Goal: Task Accomplishment & Management: Manage account settings

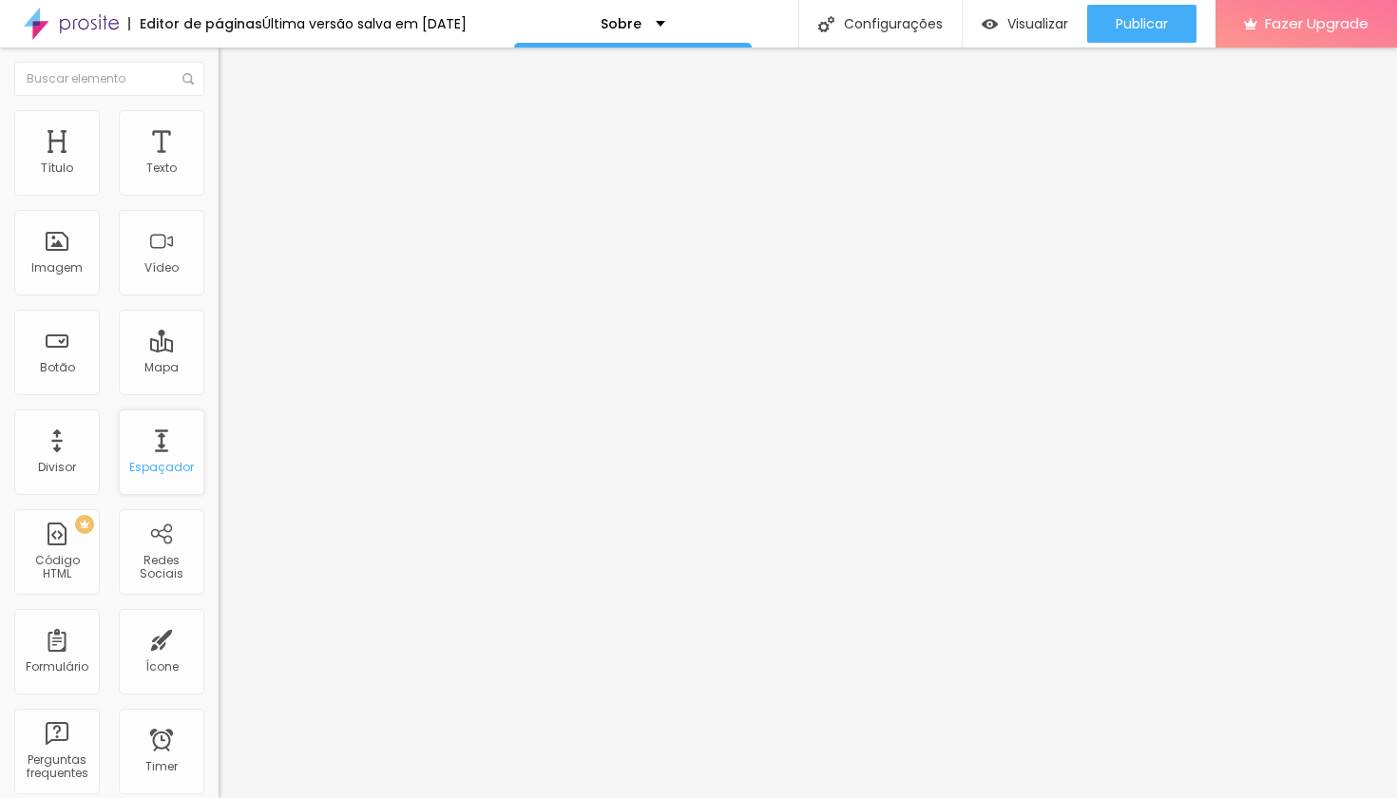
scroll to position [350, 0]
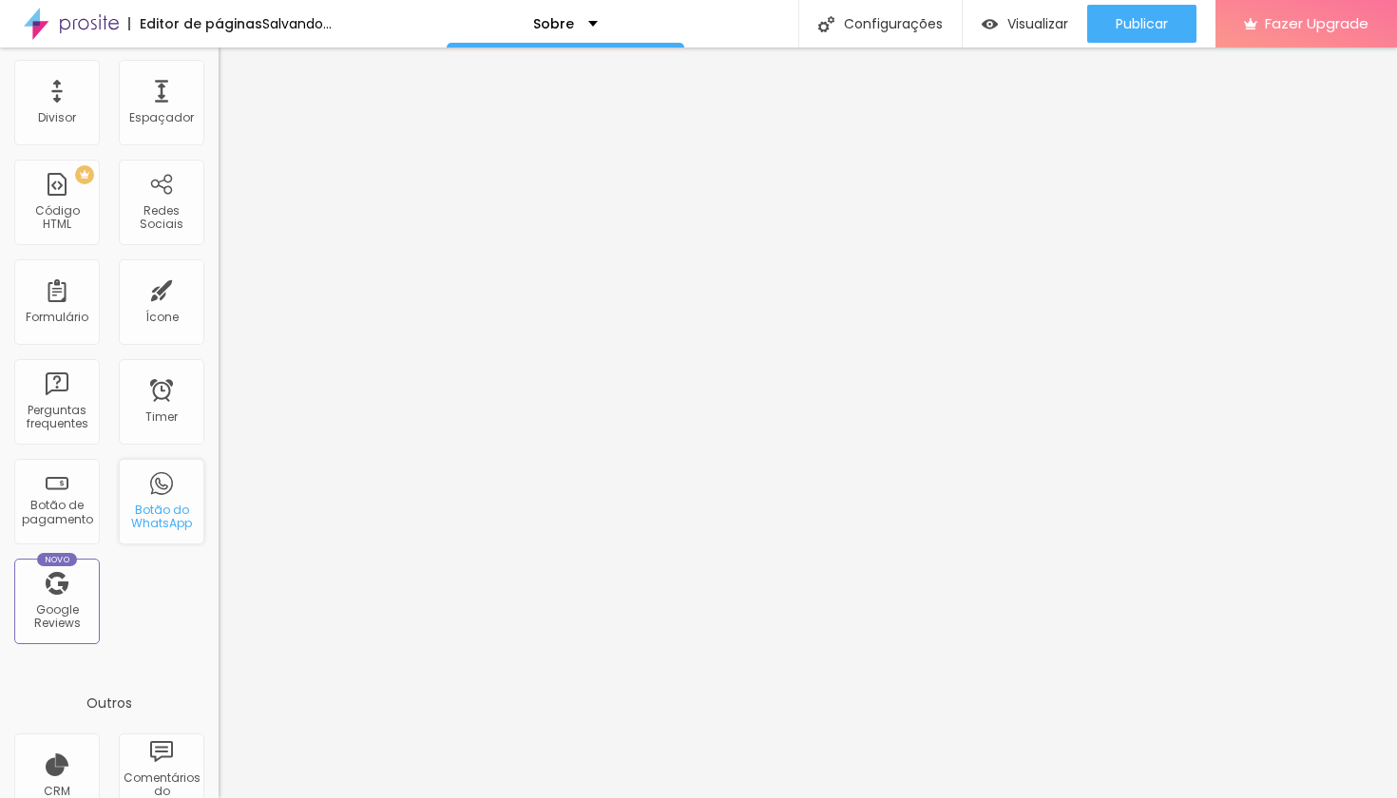
click at [165, 483] on div "Botão do WhatsApp" at bounding box center [162, 502] width 86 height 86
click at [163, 504] on div "Botão do WhatsApp" at bounding box center [162, 502] width 86 height 86
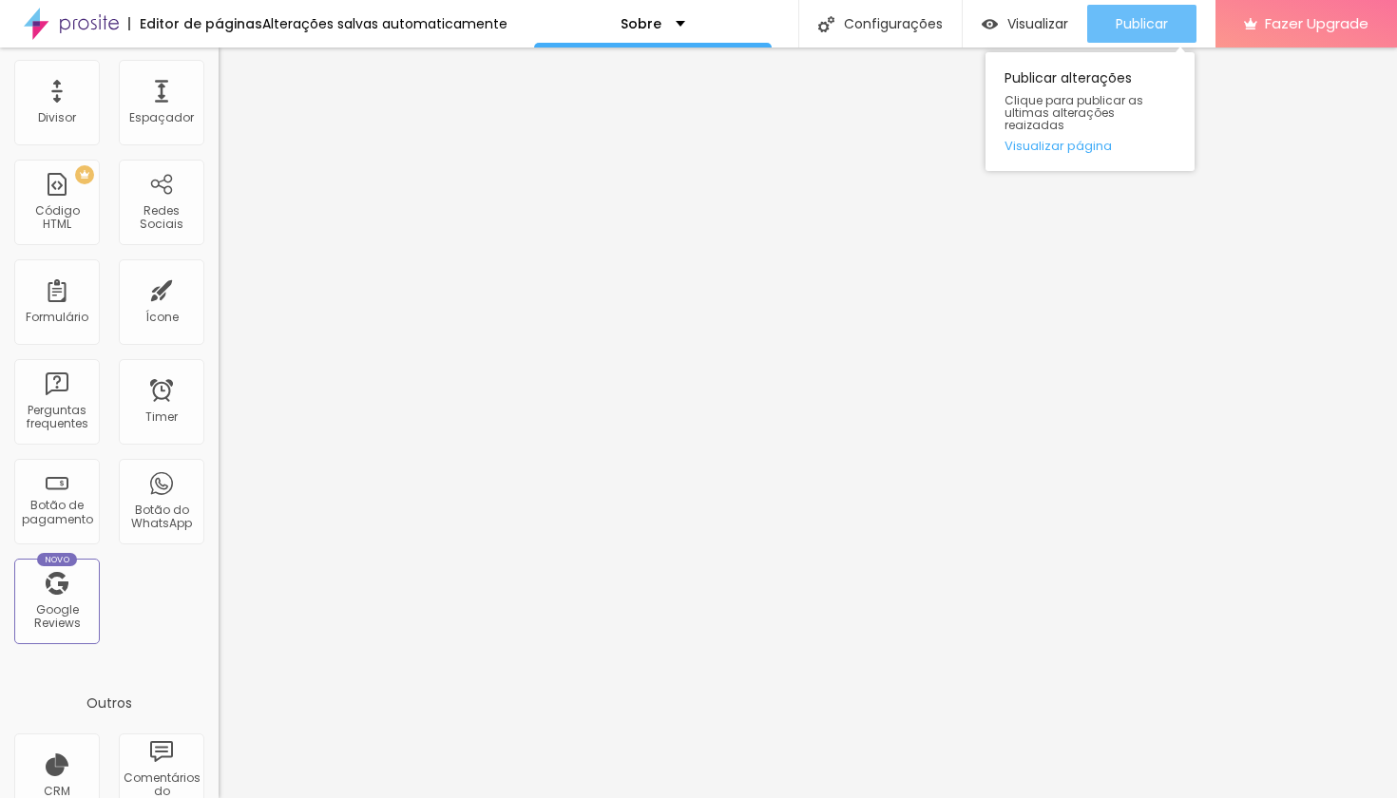
click at [1139, 16] on span "Publicar" at bounding box center [1142, 23] width 52 height 15
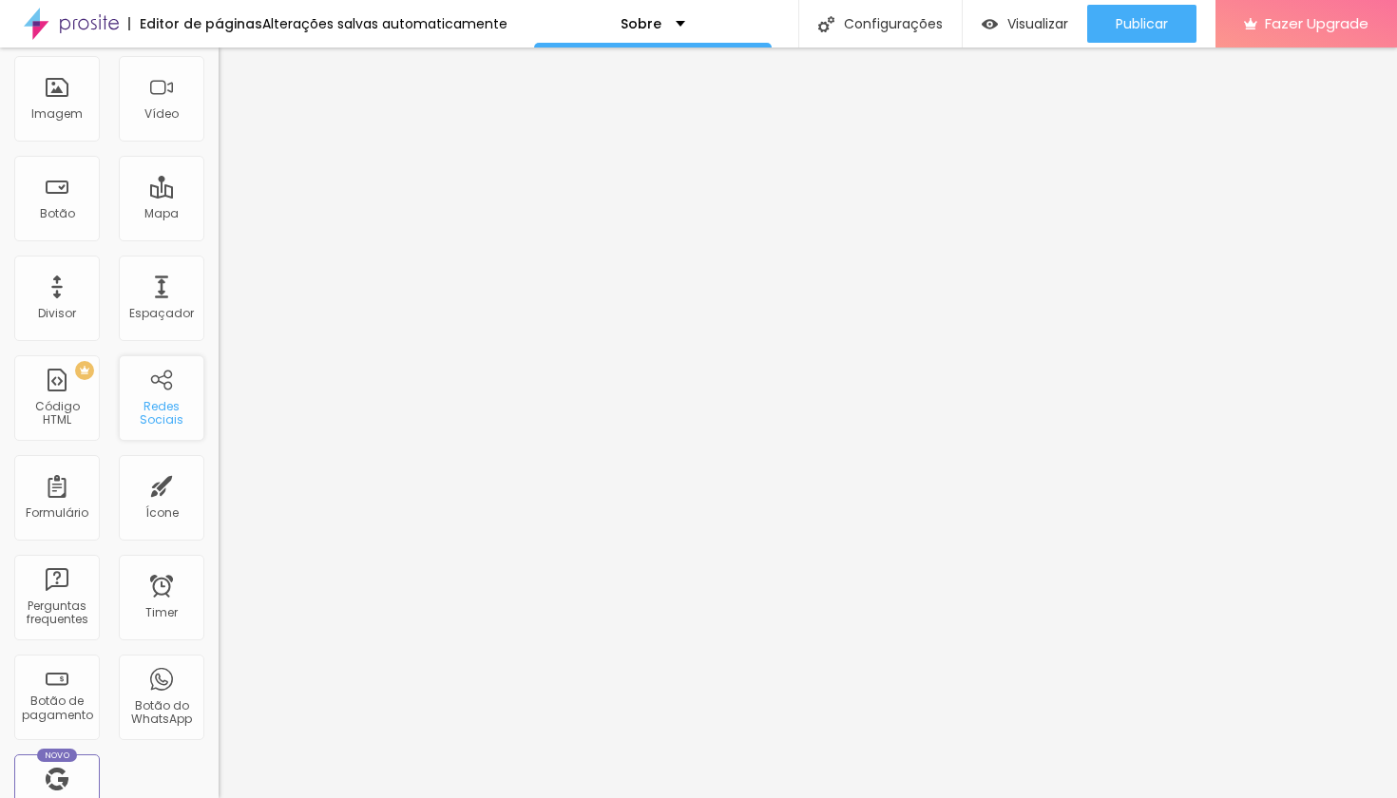
scroll to position [0, 0]
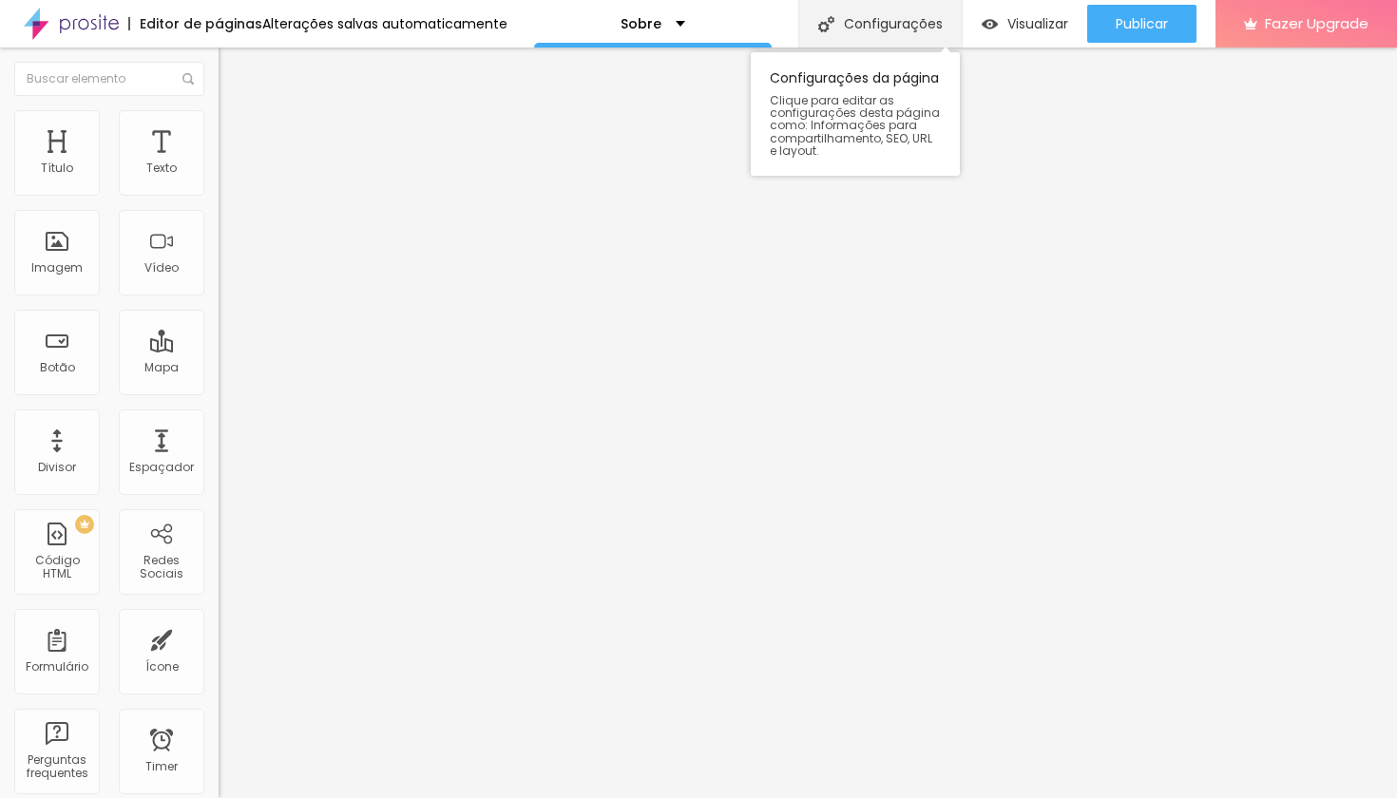
click at [903, 34] on div "Configurações" at bounding box center [879, 24] width 163 height 48
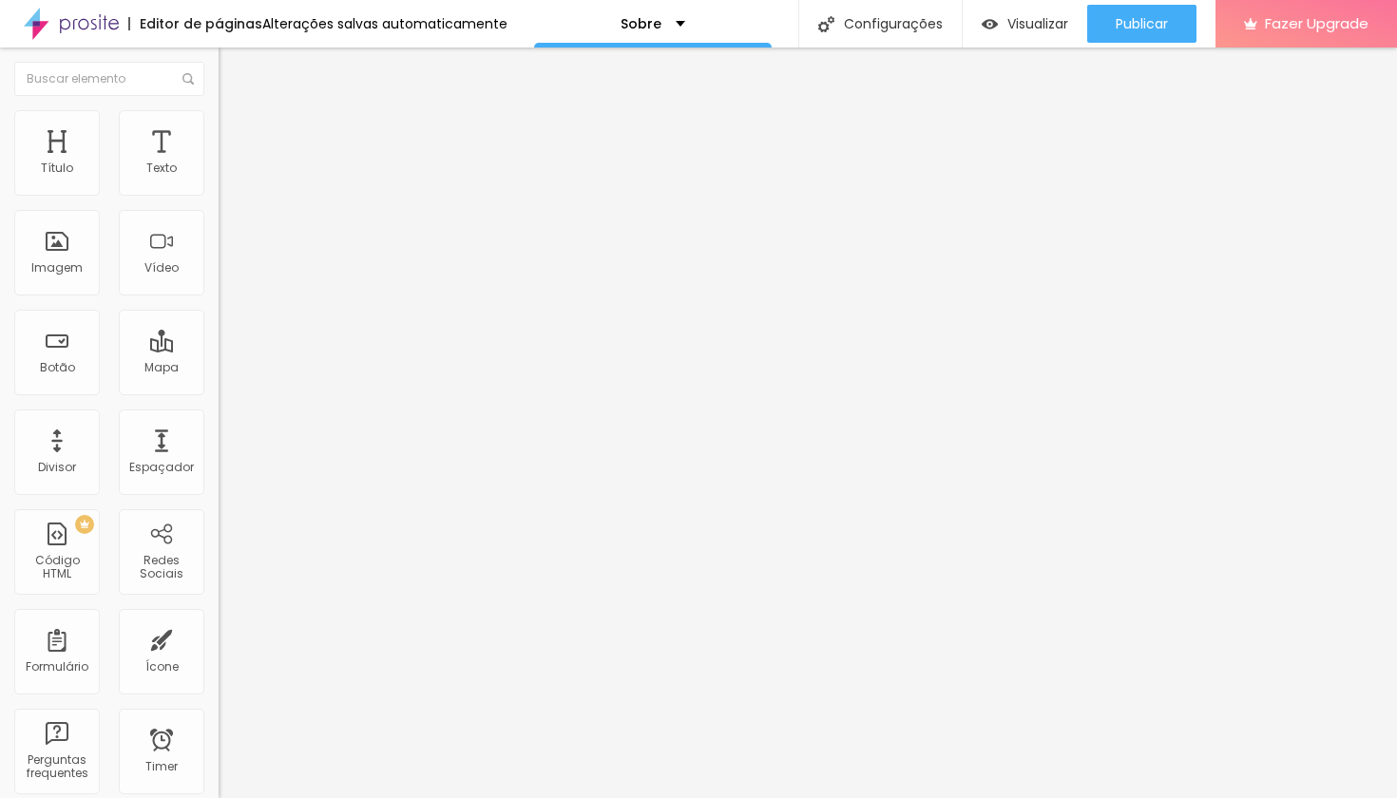
drag, startPoint x: 955, startPoint y: 623, endPoint x: 858, endPoint y: 596, distance: 100.8
type textarea "Fotografa brasileira que realiza ensaios femininos e de marcas que buscam ser r…"
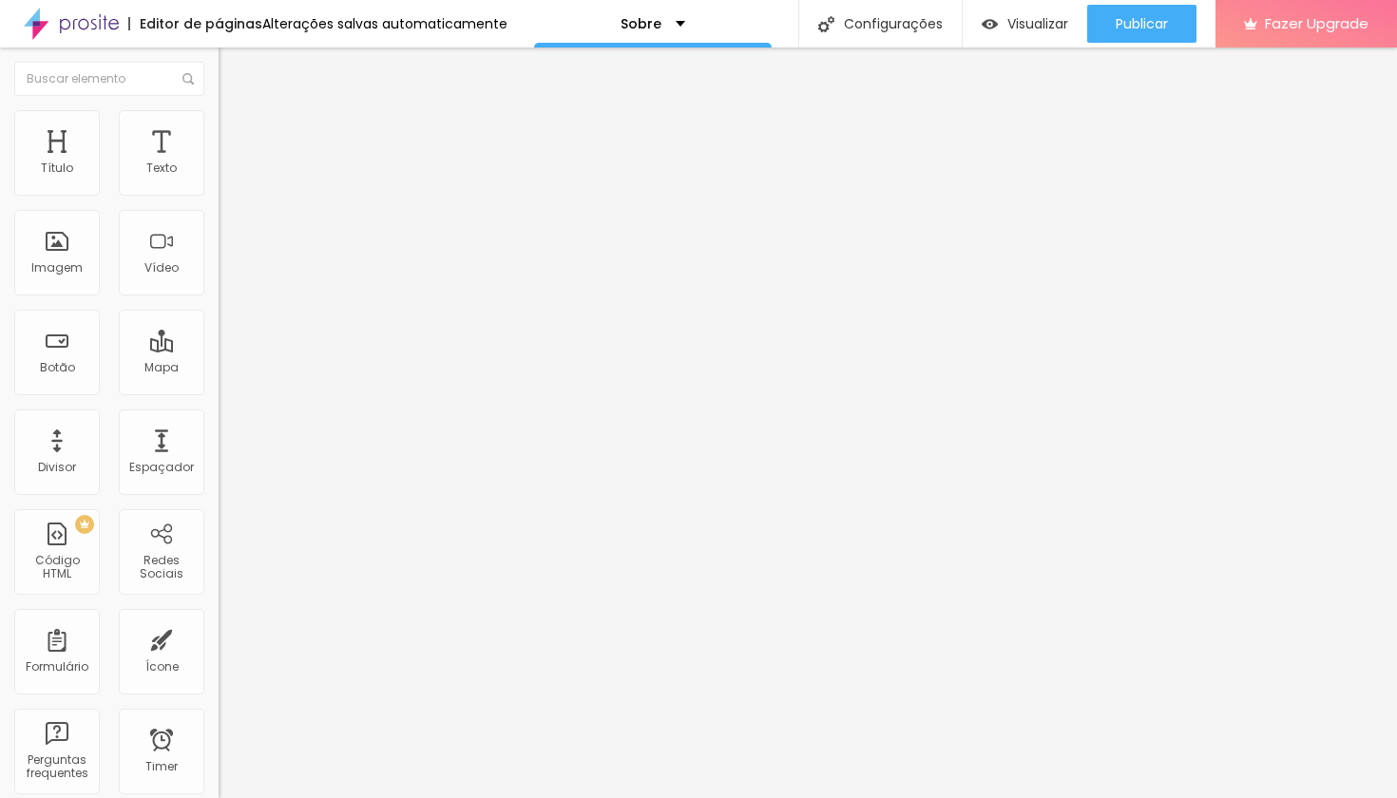
scroll to position [41, 0]
drag, startPoint x: 911, startPoint y: 491, endPoint x: 554, endPoint y: 417, distance: 365.0
paste textarea "[PERSON_NAME], fotógrafa em [GEOGRAPHIC_DATA], especialista em ensaios feminino…"
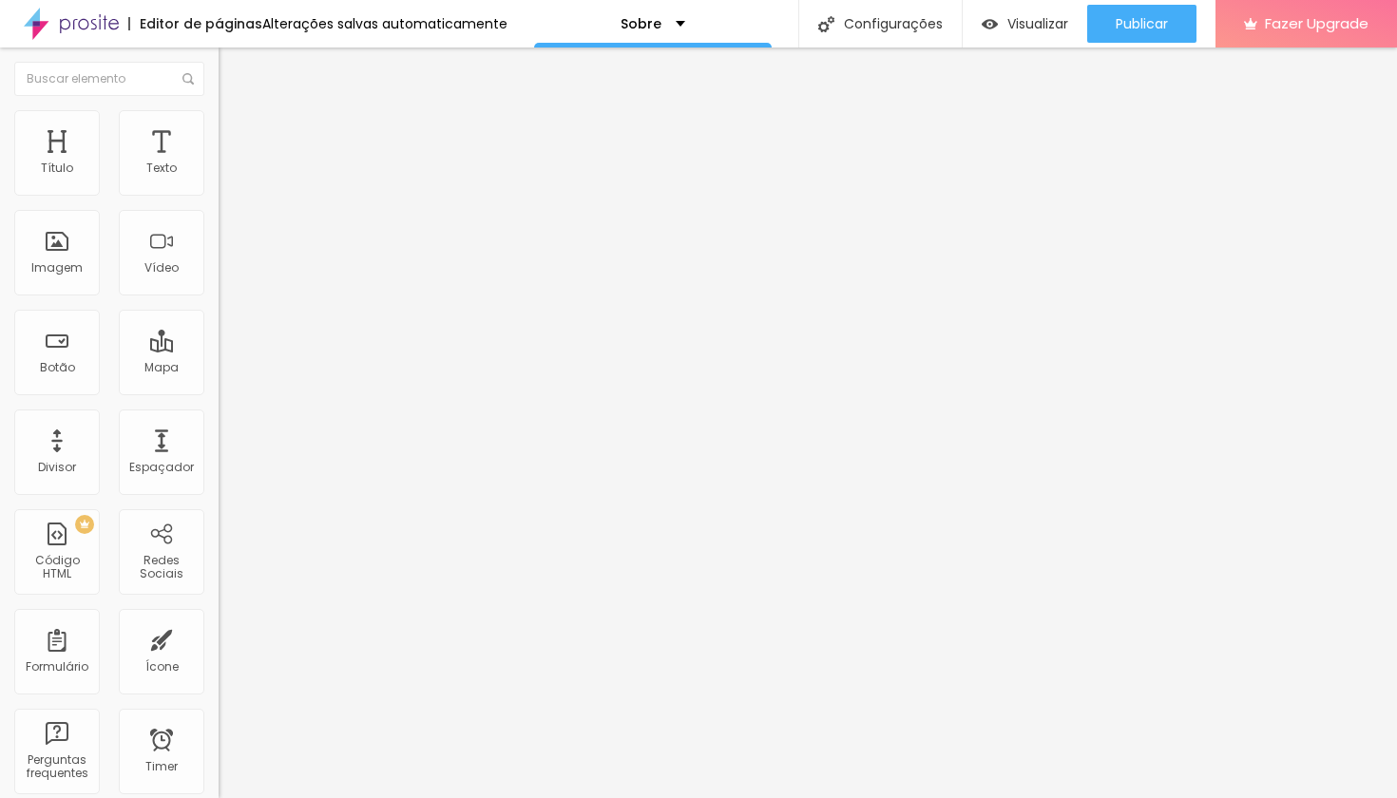
scroll to position [0, 0]
drag, startPoint x: 553, startPoint y: 488, endPoint x: 514, endPoint y: 490, distance: 39.1
drag, startPoint x: 794, startPoint y: 489, endPoint x: 742, endPoint y: 492, distance: 51.4
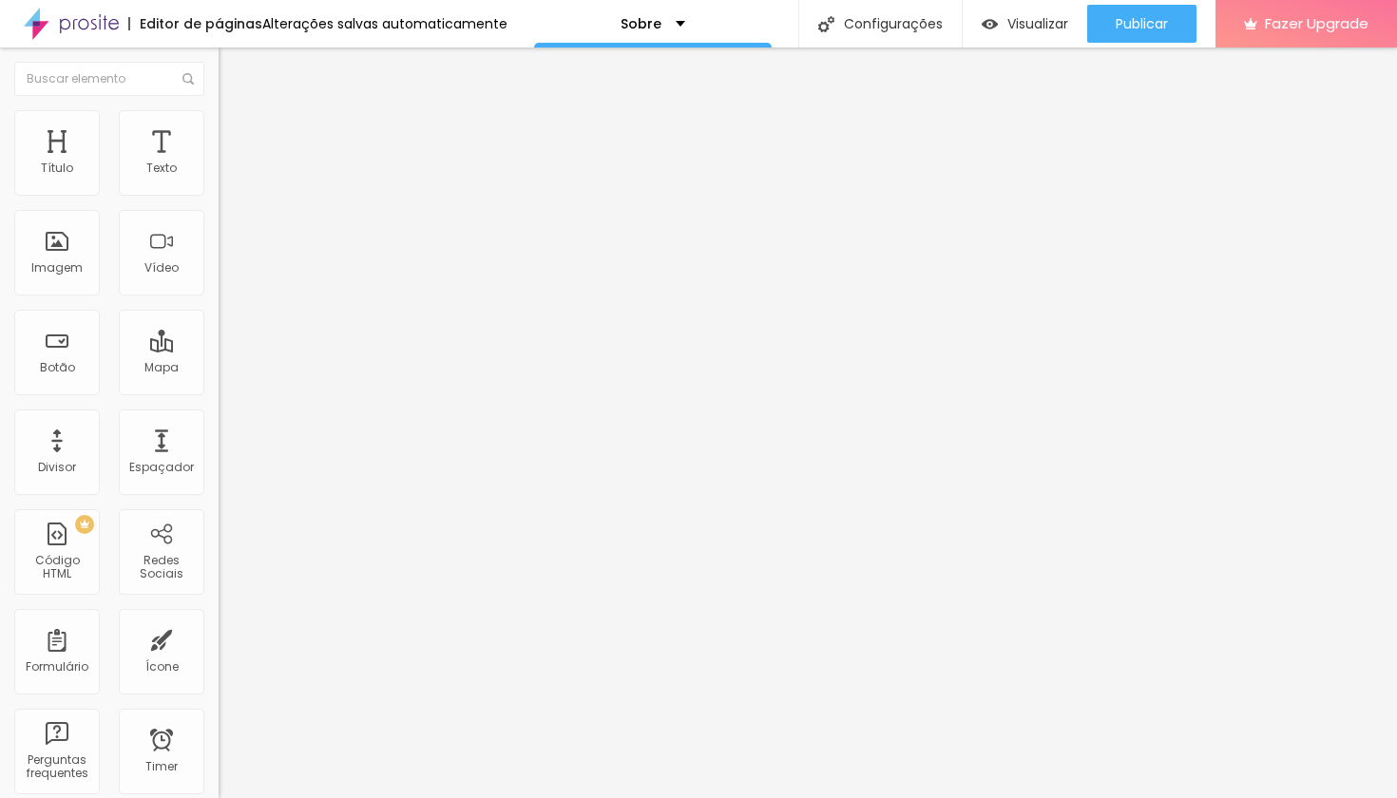
drag, startPoint x: 782, startPoint y: 495, endPoint x: 755, endPoint y: 486, distance: 29.2
drag, startPoint x: 725, startPoint y: 501, endPoint x: 702, endPoint y: 505, distance: 23.1
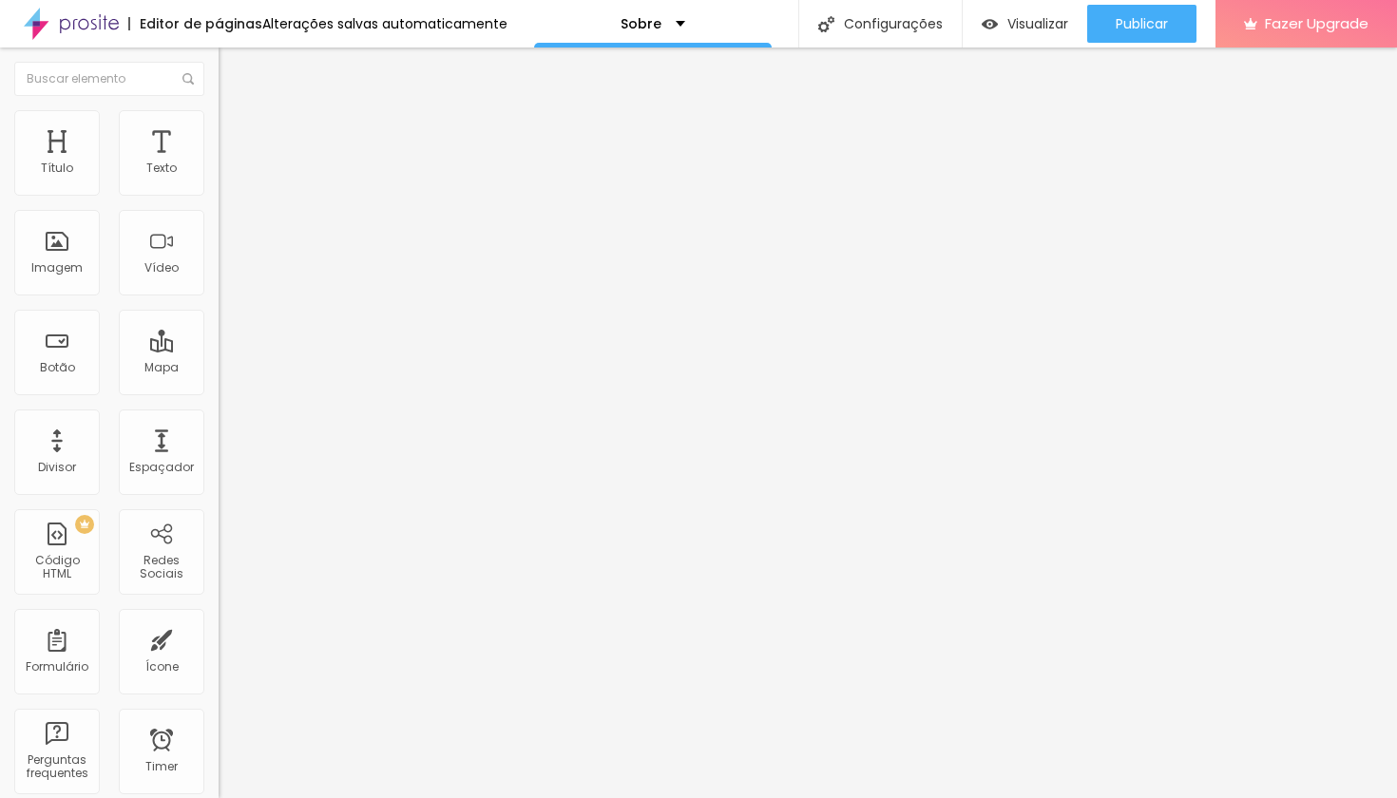
drag, startPoint x: 875, startPoint y: 500, endPoint x: 853, endPoint y: 504, distance: 22.2
drag, startPoint x: 593, startPoint y: 526, endPoint x: 521, endPoint y: 522, distance: 72.3
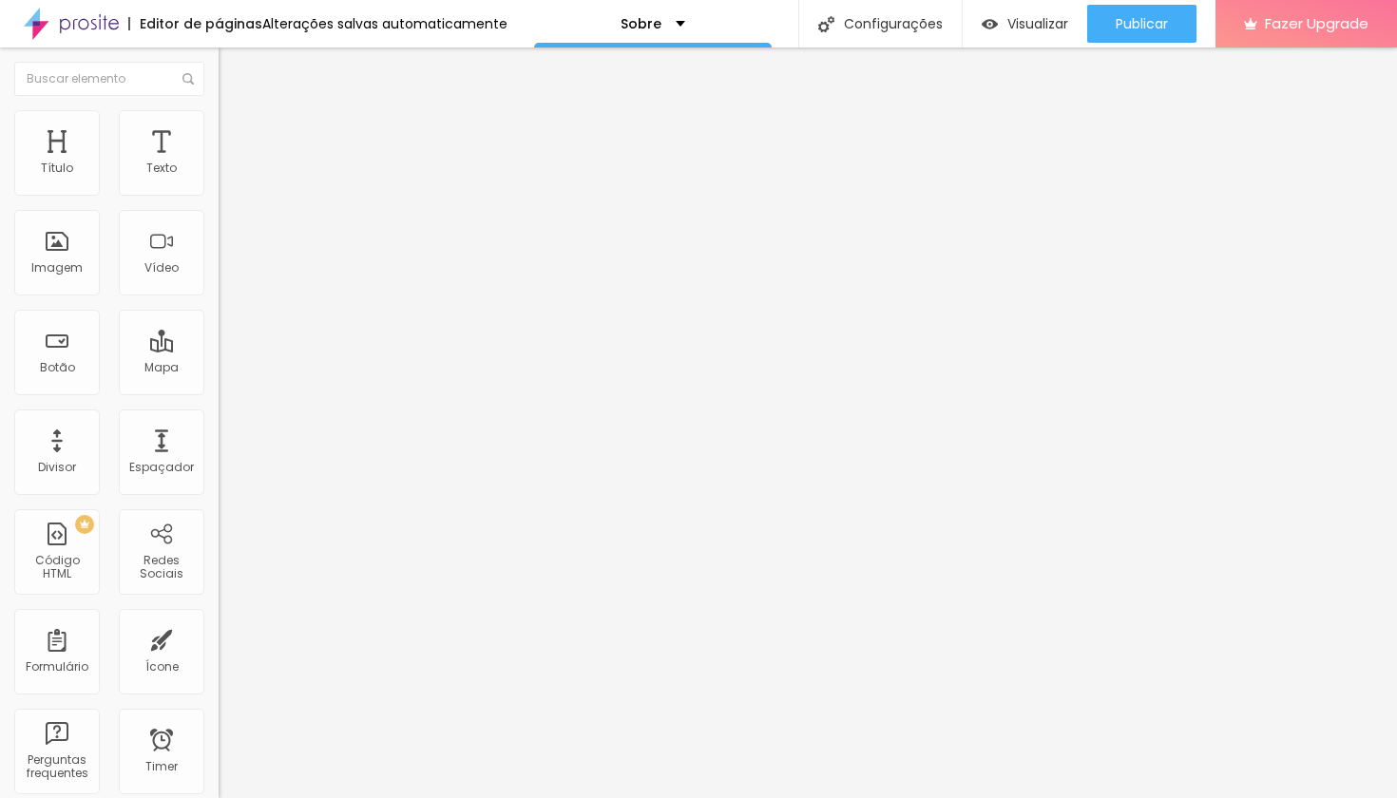
type textarea "[PERSON_NAME], fotógrafa em [GEOGRAPHIC_DATA], especialista em ensaios feminino…"
drag, startPoint x: 898, startPoint y: 577, endPoint x: 914, endPoint y: 601, distance: 28.7
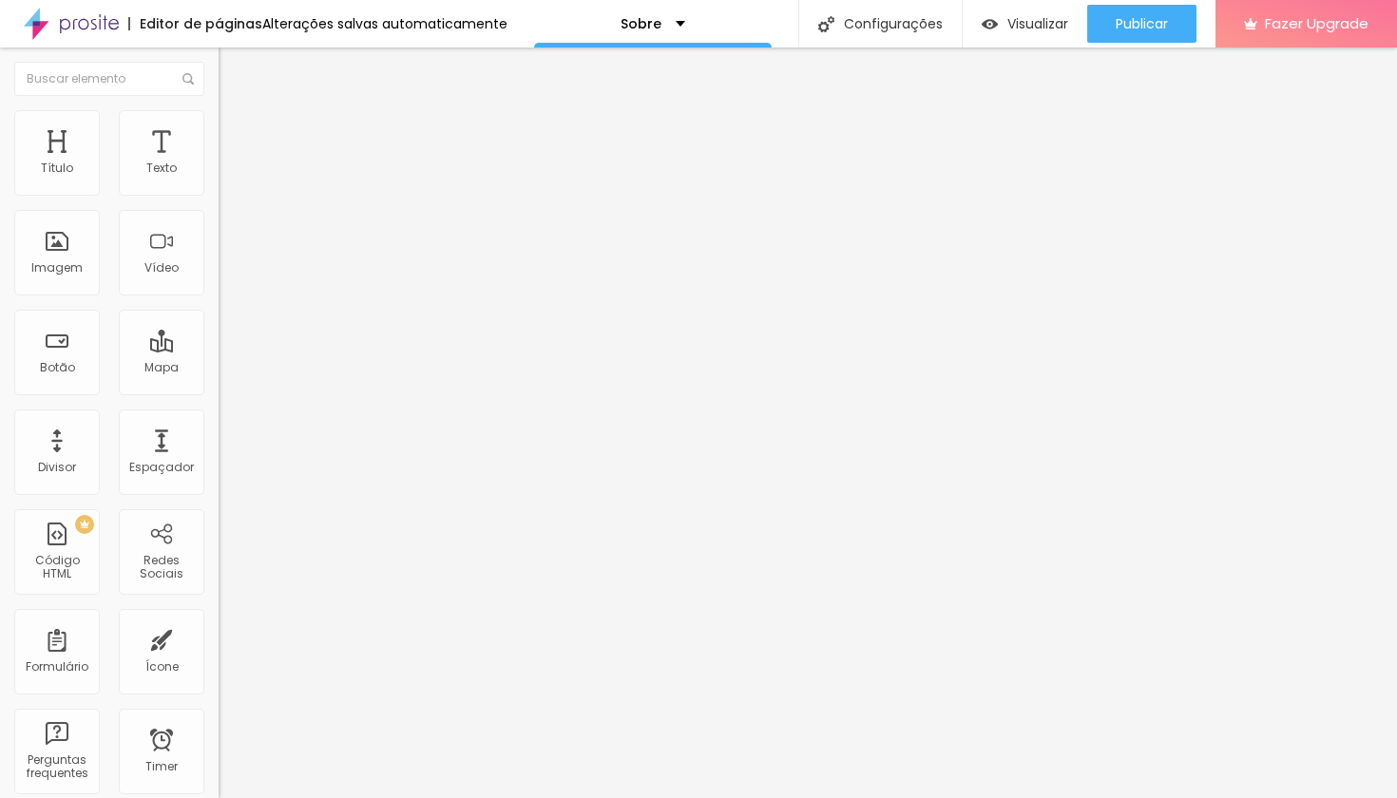
type textarea "ensaio fotográfico, ensaio feminino, ensaio em Taubaté, ensaio em [GEOGRAPHIC_D…"
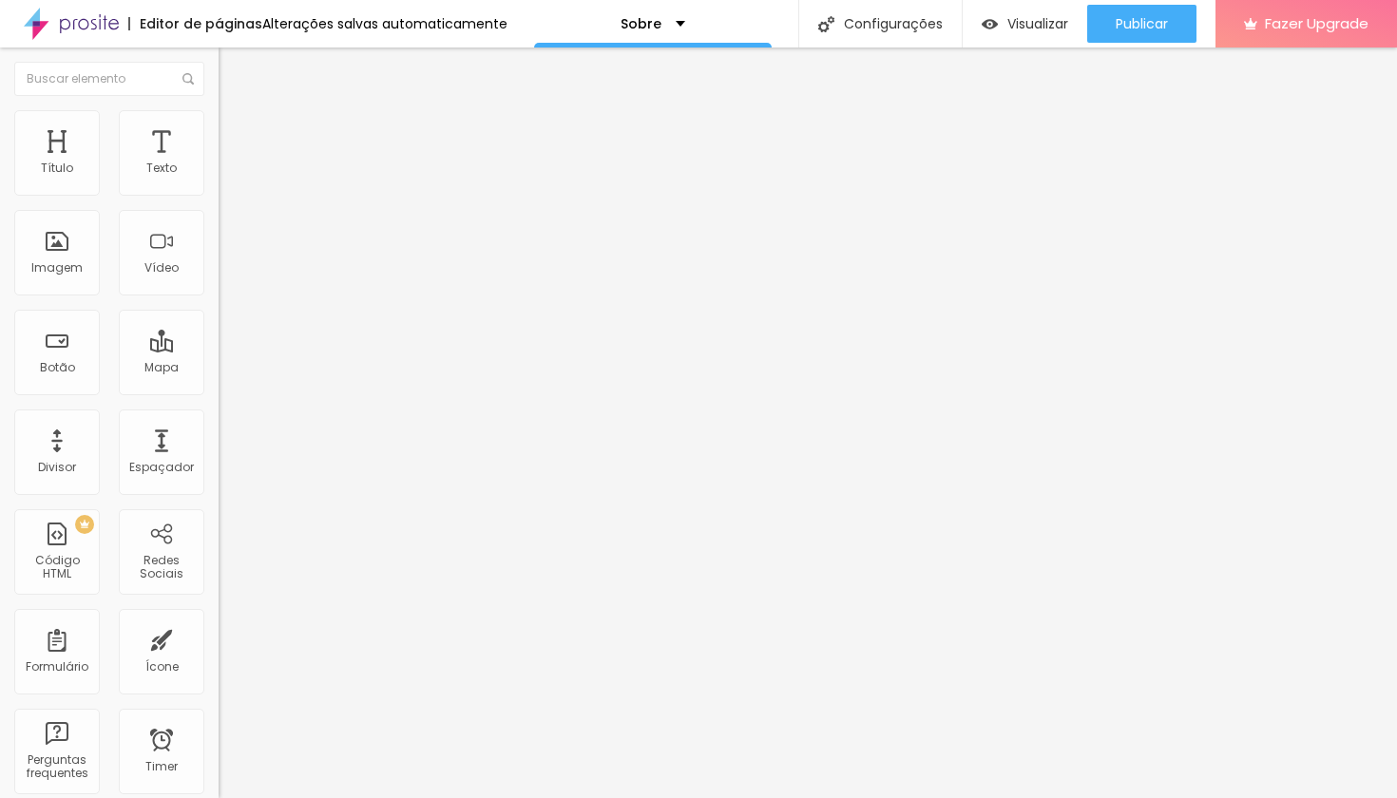
click at [1023, 27] on span "Visualizar" at bounding box center [1037, 23] width 61 height 15
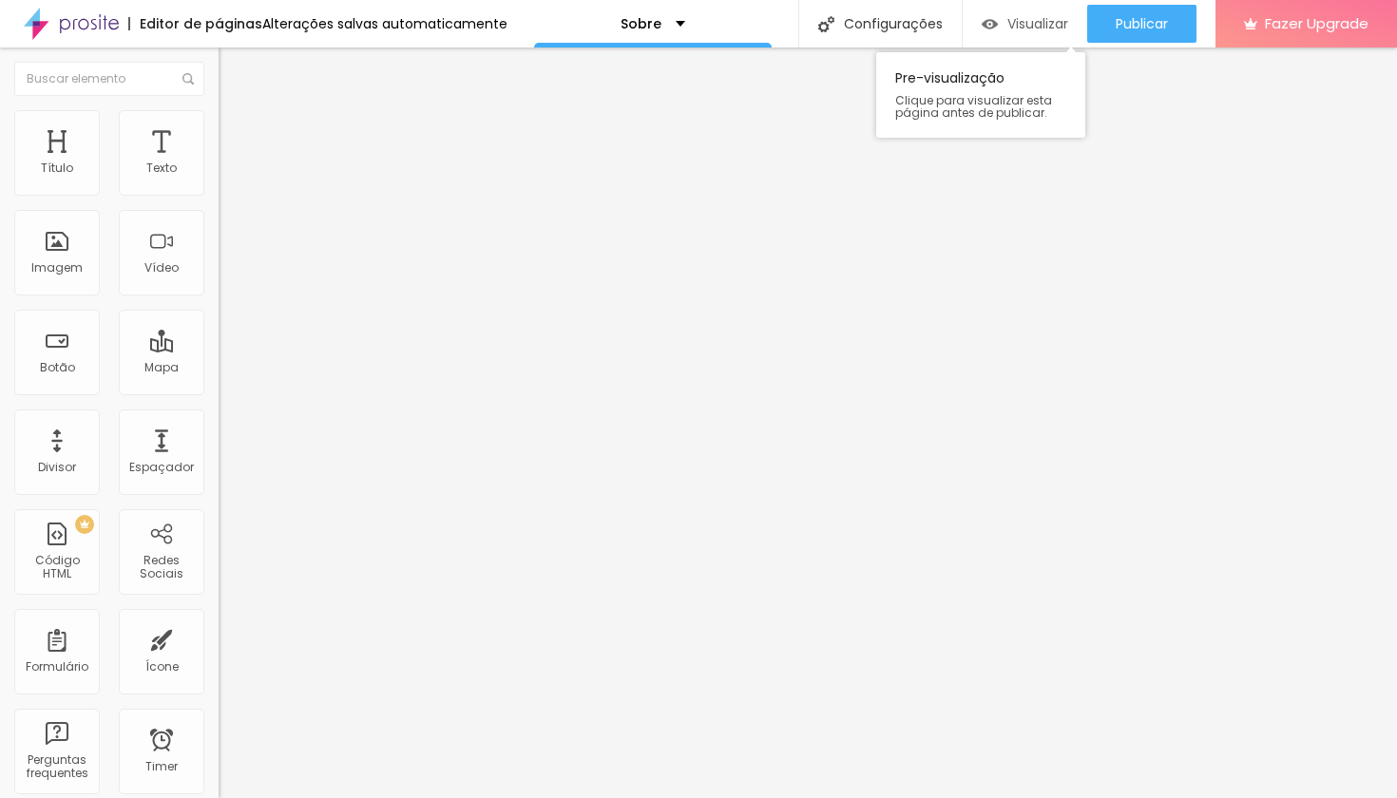
click at [1007, 25] on span "Visualizar" at bounding box center [1037, 23] width 61 height 15
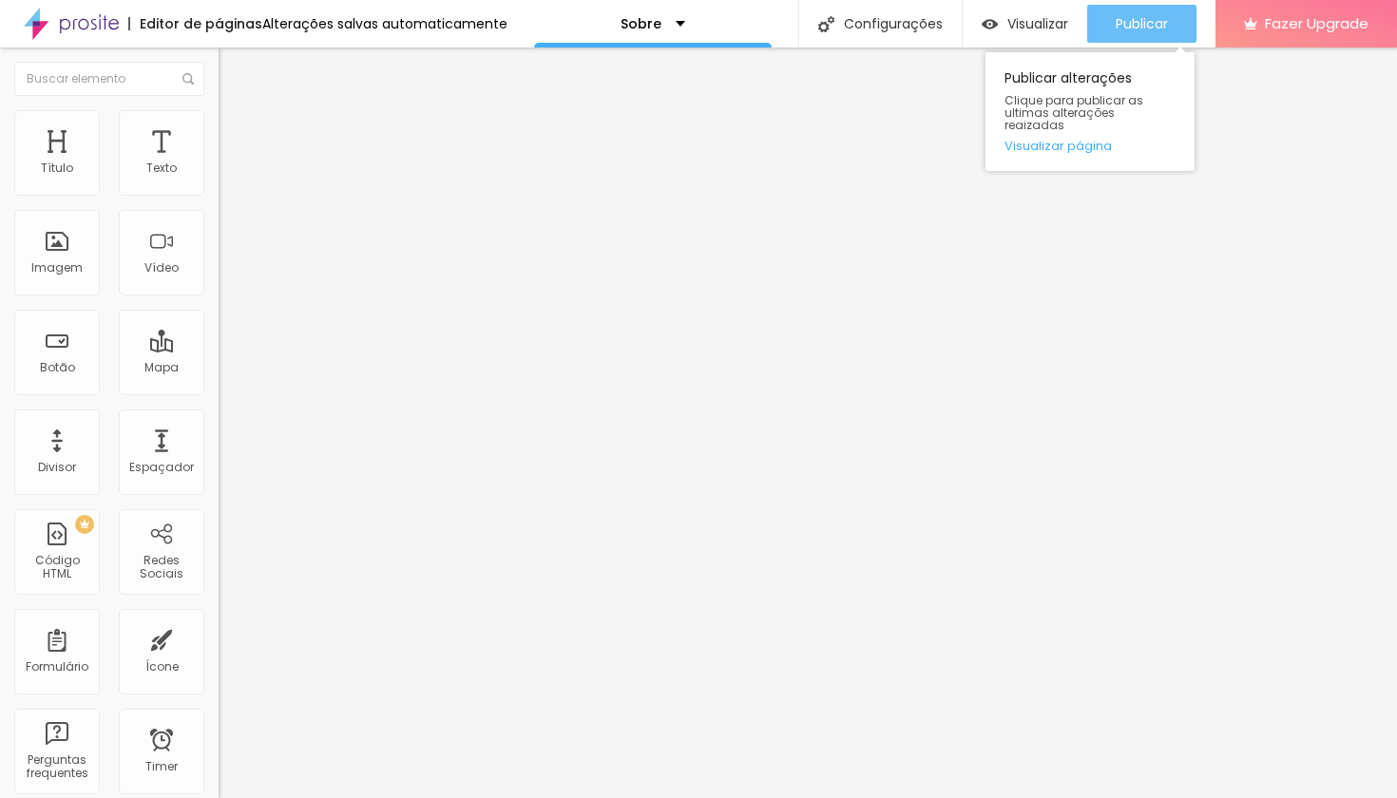
click at [1116, 29] on span "Publicar" at bounding box center [1142, 23] width 52 height 15
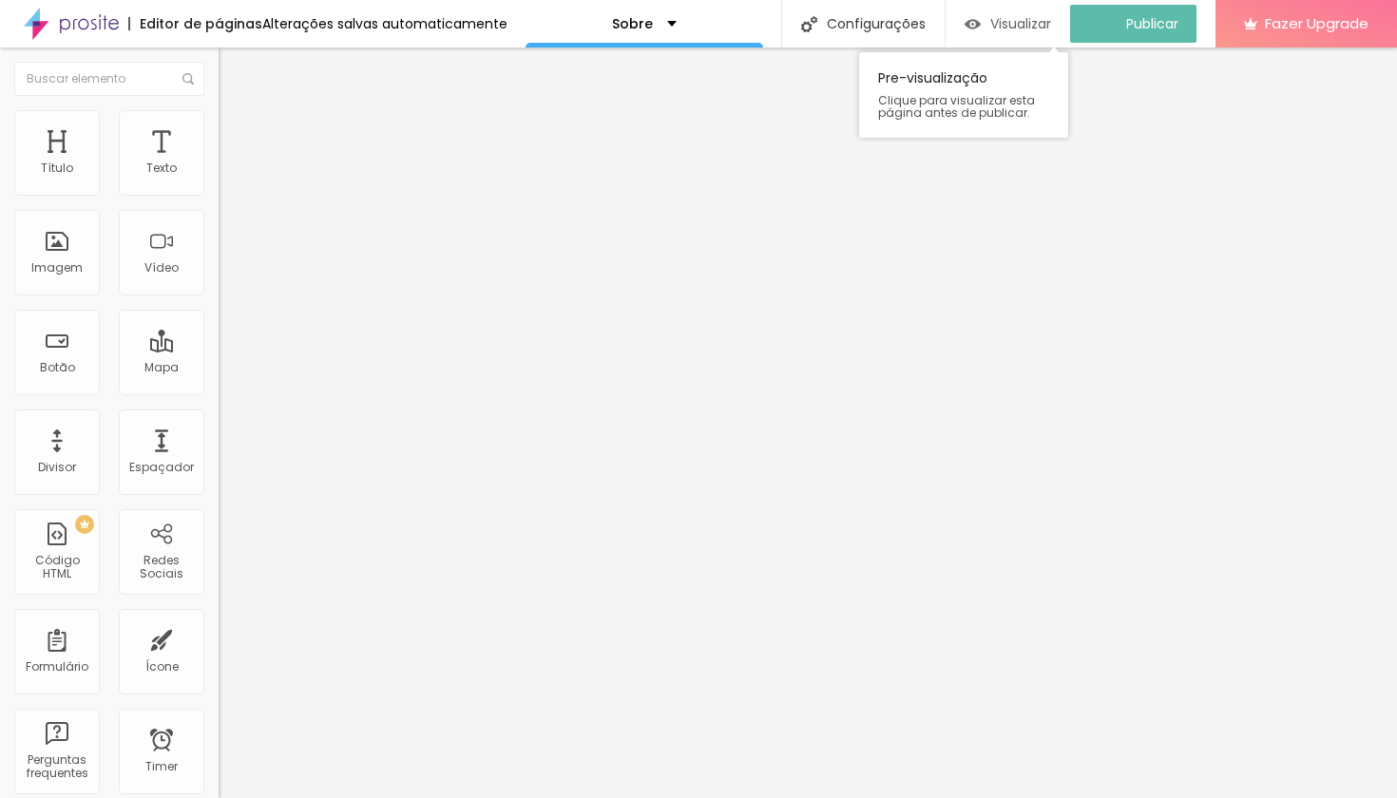
click at [1031, 28] on span "Visualizar" at bounding box center [1020, 23] width 61 height 15
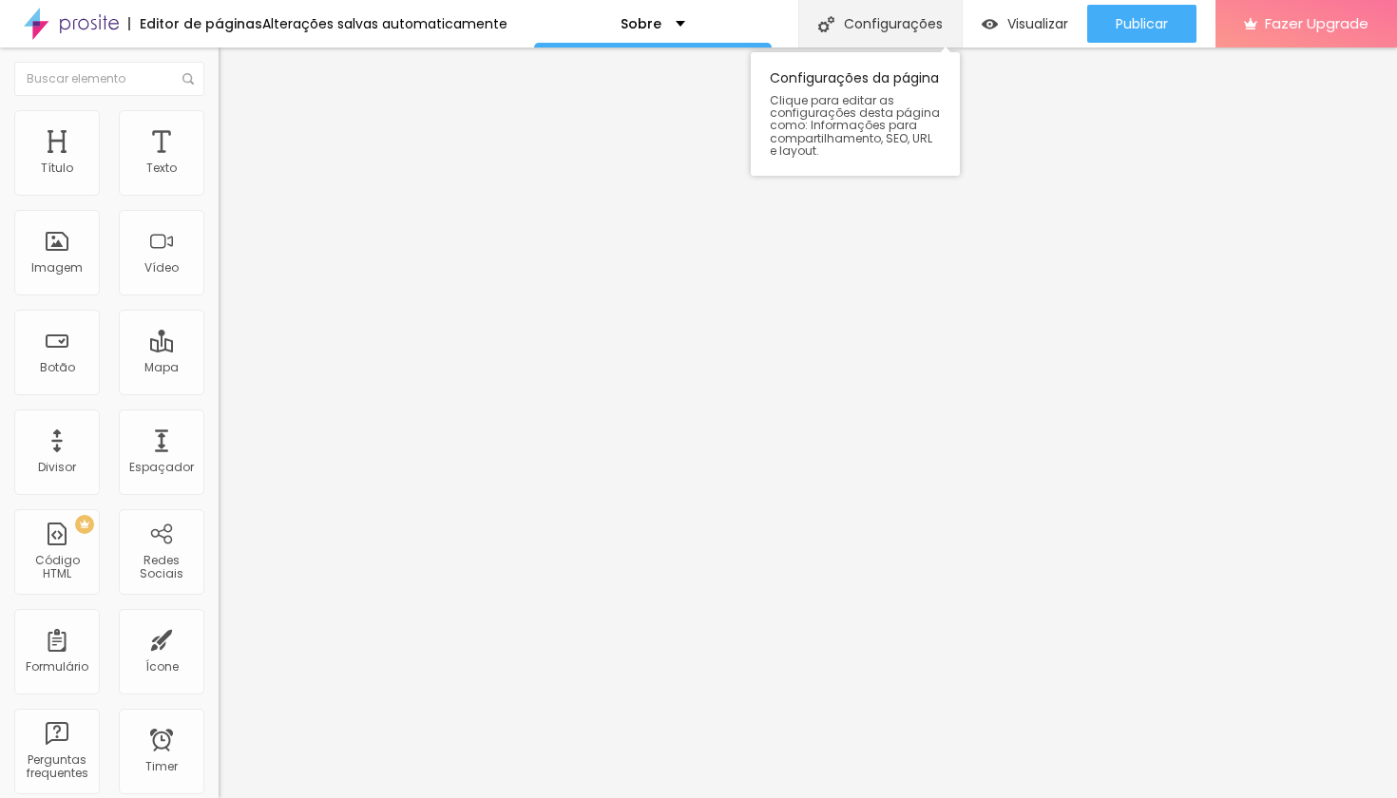
click at [907, 20] on div "Configurações" at bounding box center [879, 24] width 163 height 48
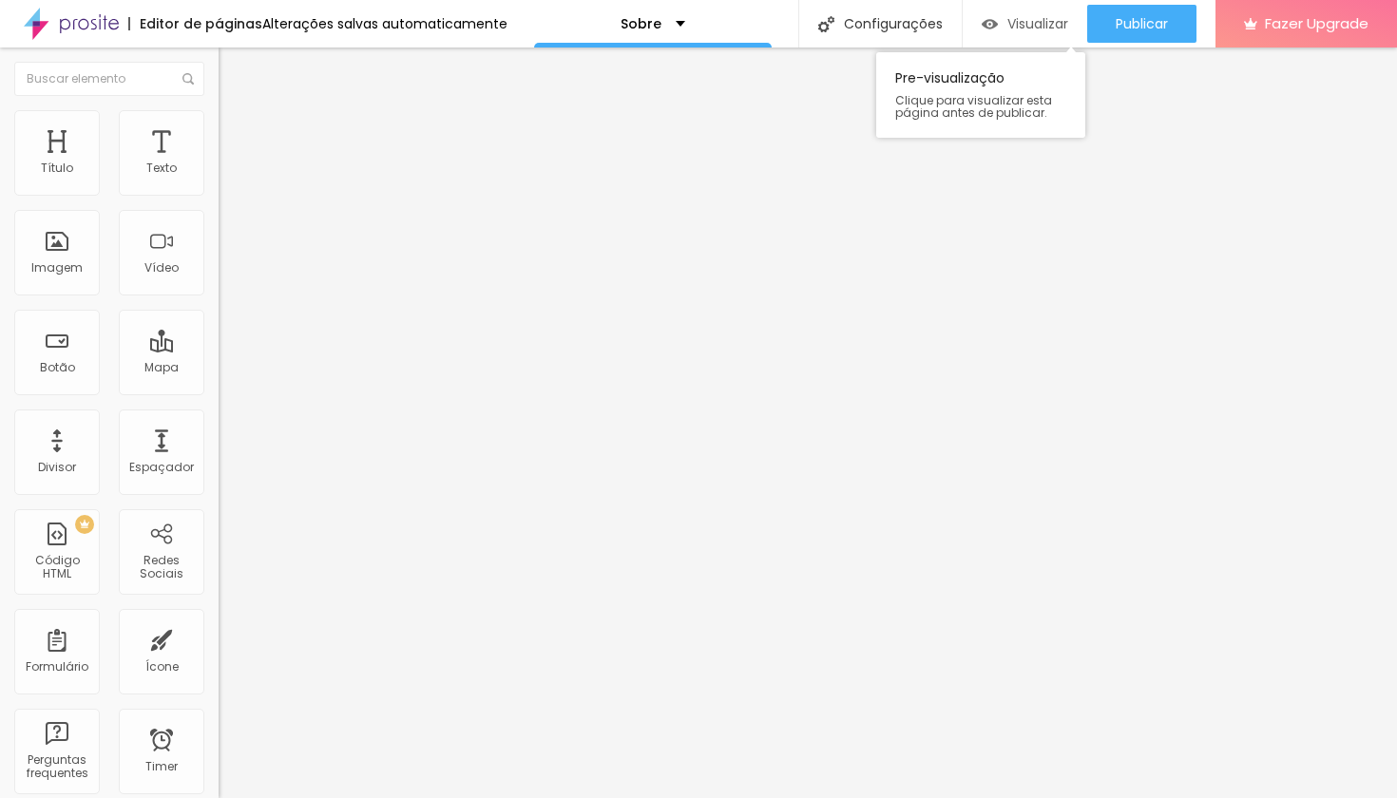
click at [1013, 23] on span "Visualizar" at bounding box center [1037, 23] width 61 height 15
type input "33"
type input "34"
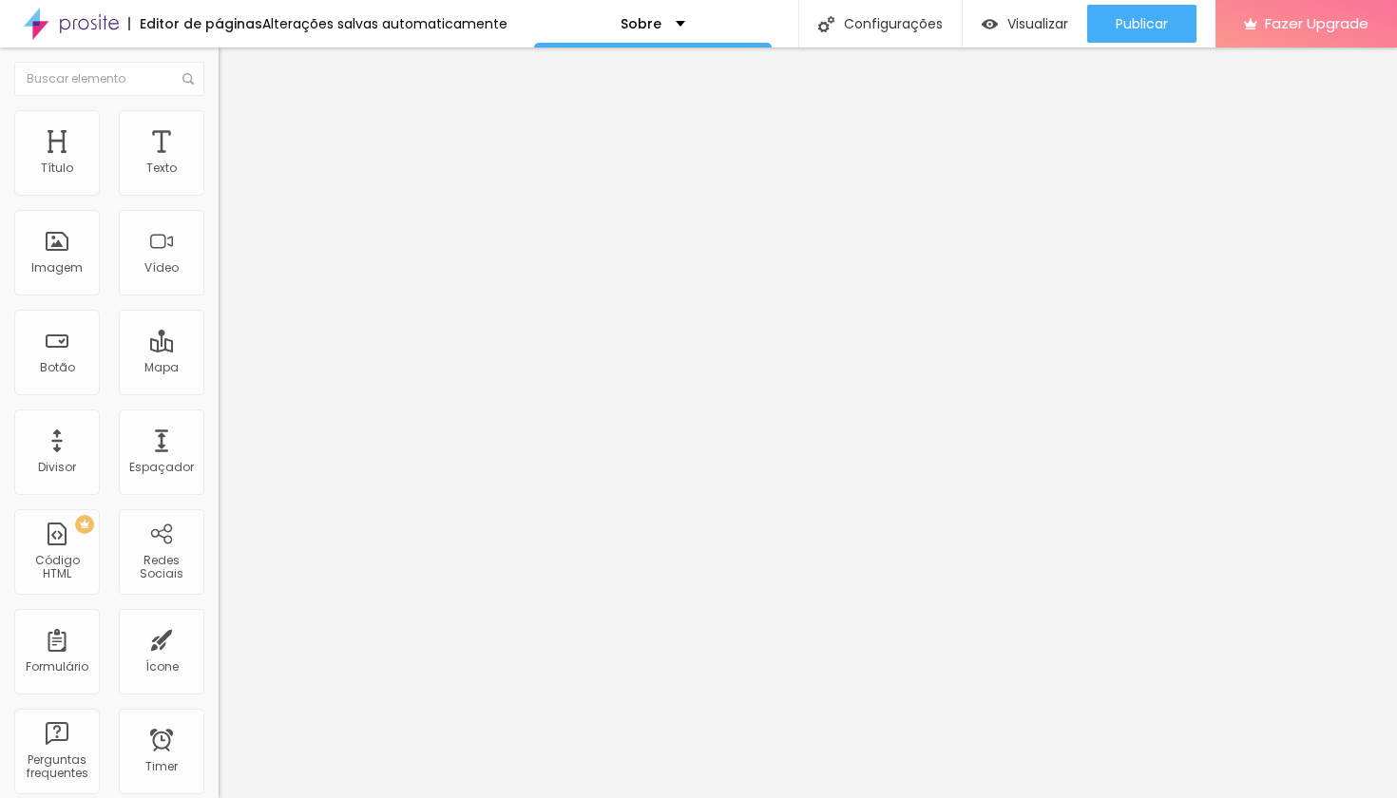
type input "35"
type input "37"
type input "39"
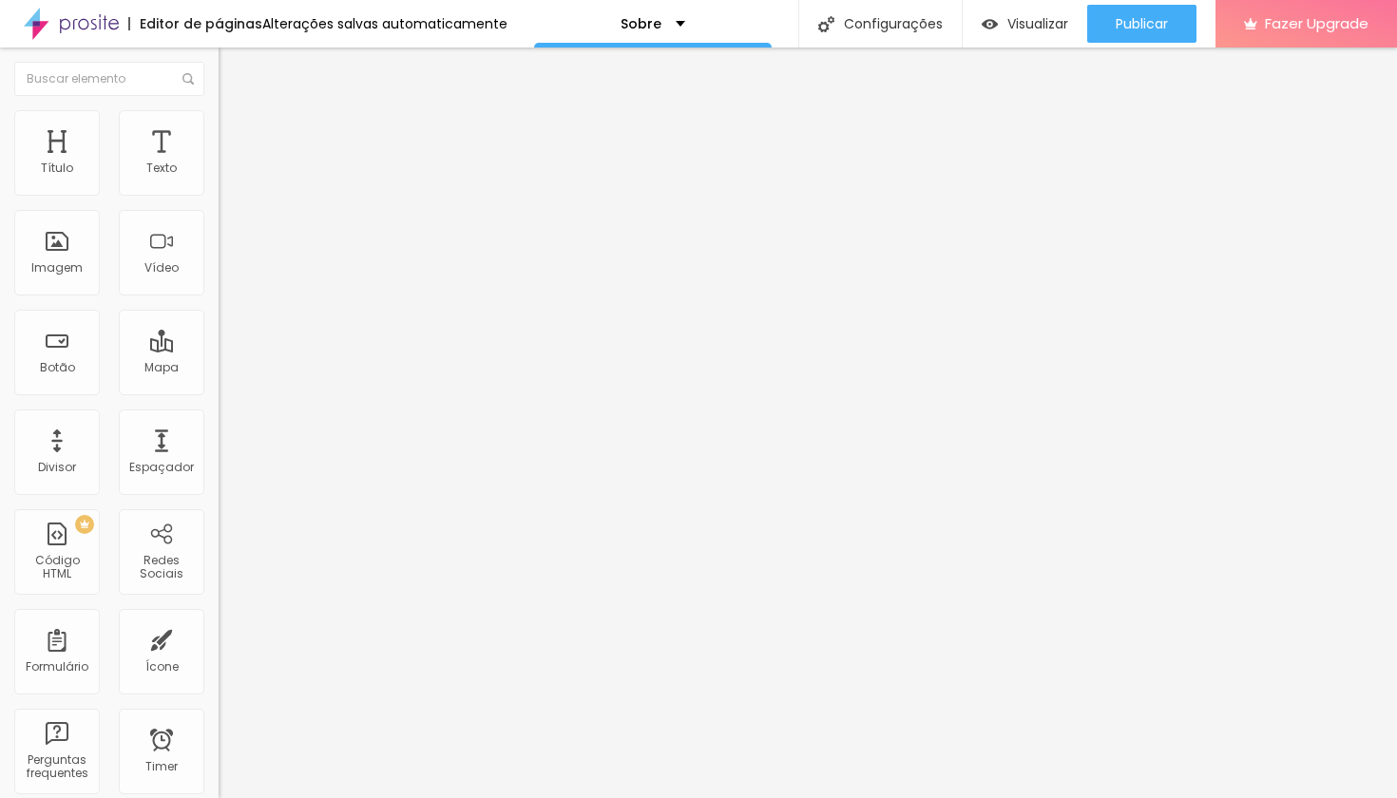
type input "39"
type input "41"
type input "45"
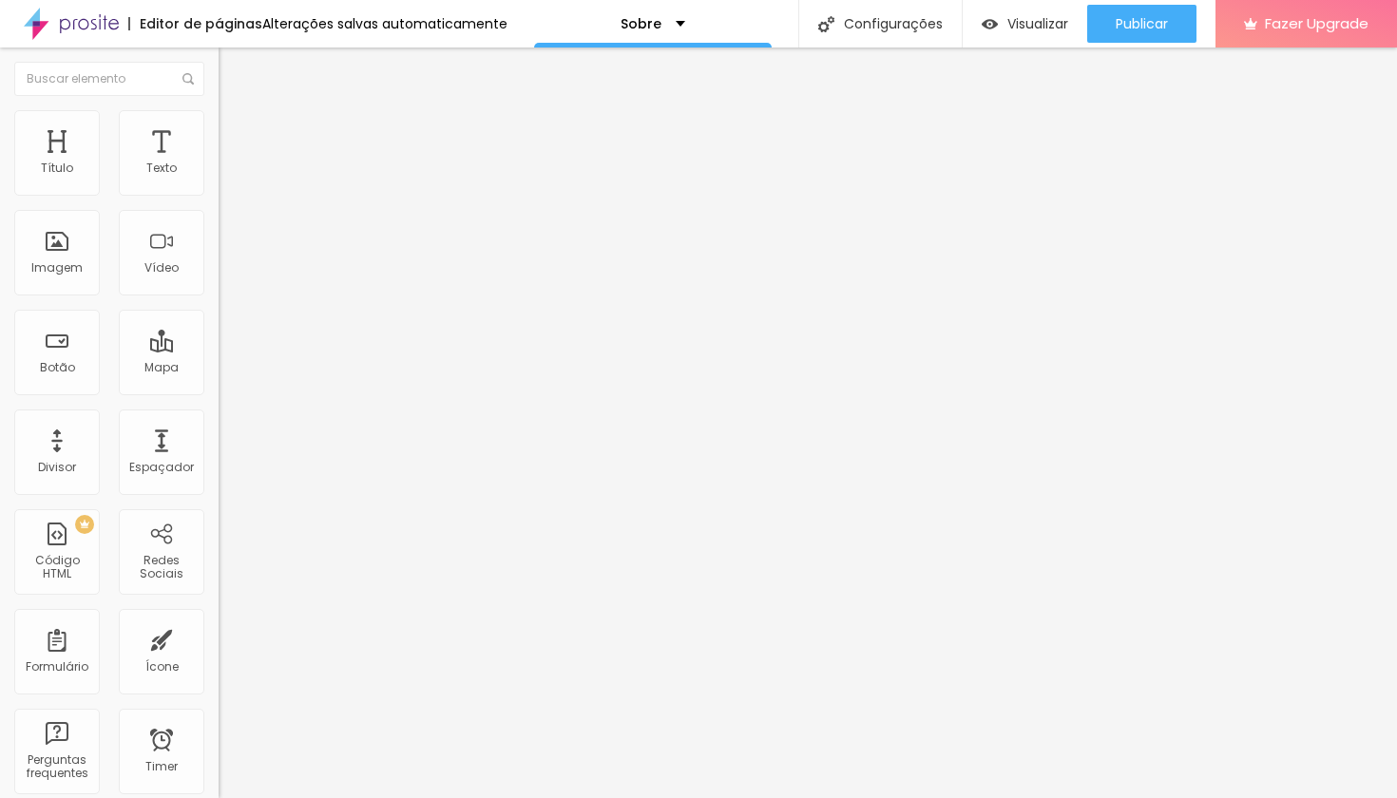
type input "52"
type input "54"
type input "59"
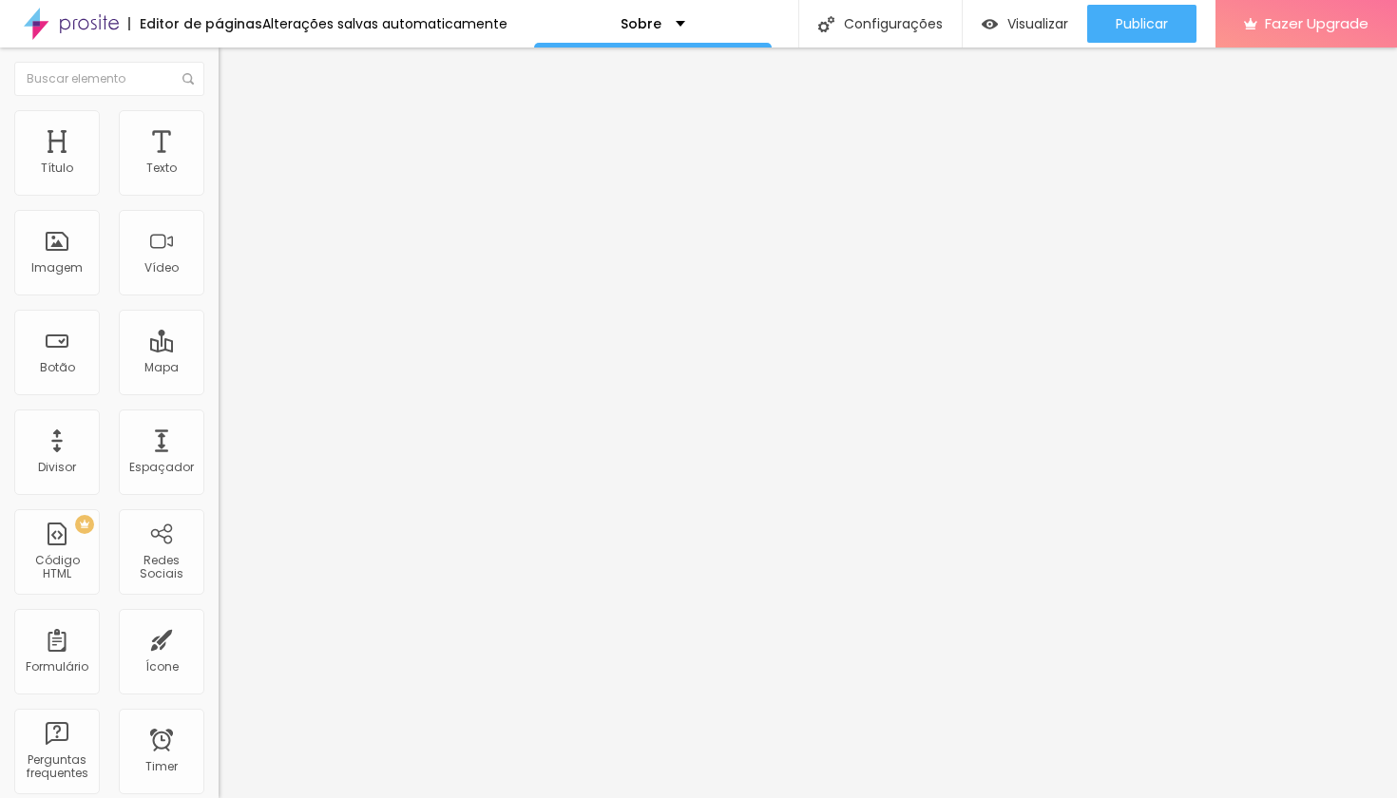
type input "59"
type input "61"
type input "62"
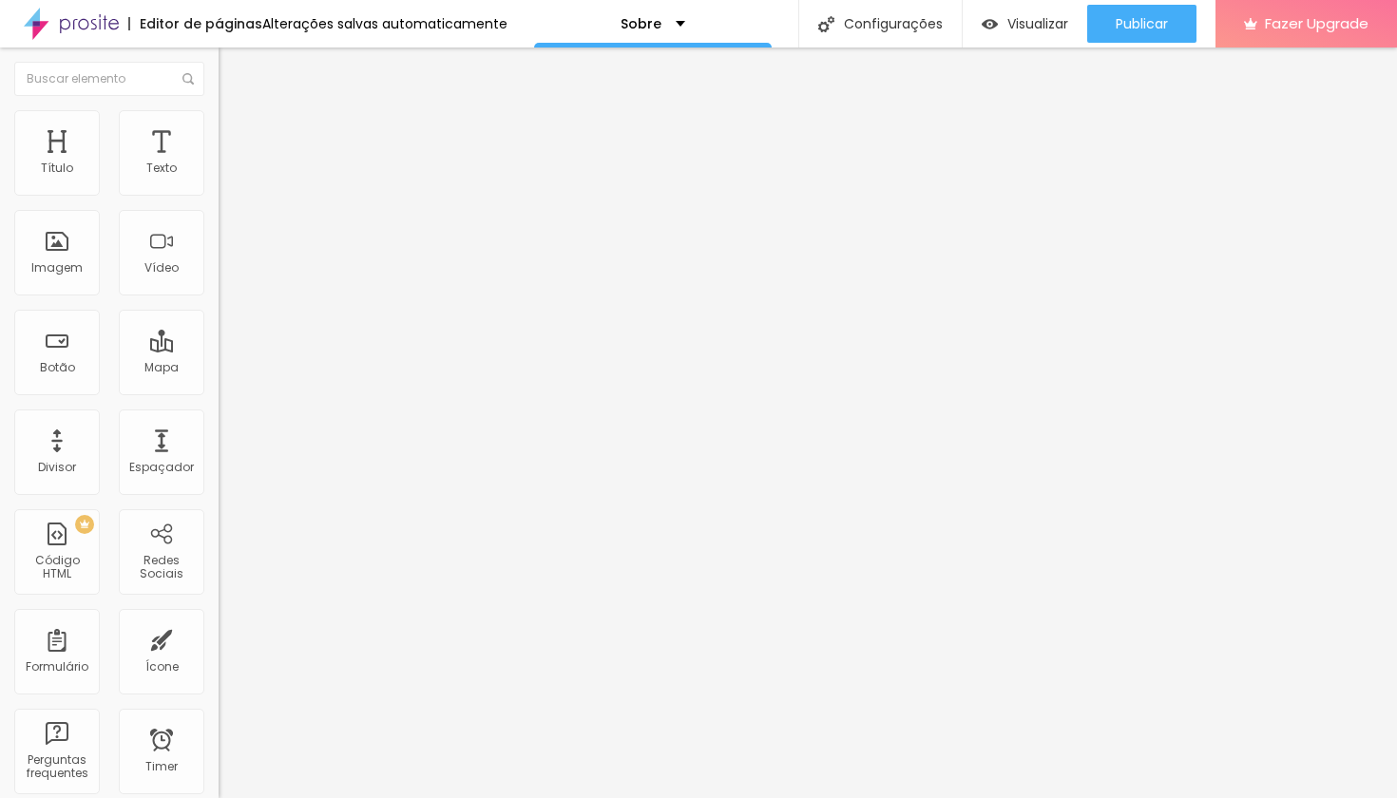
type input "63"
type input "64"
type input "65"
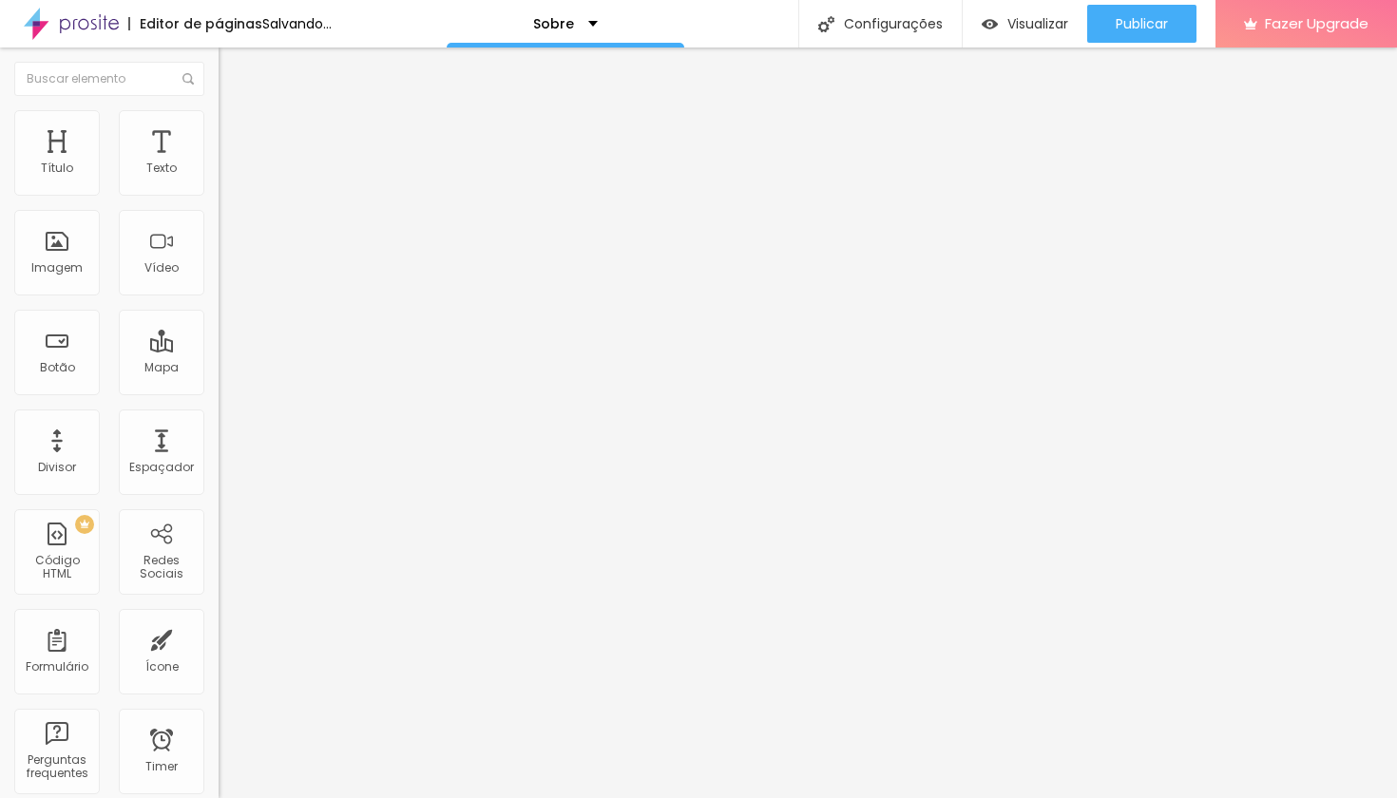
type input "65"
type input "66"
type input "67"
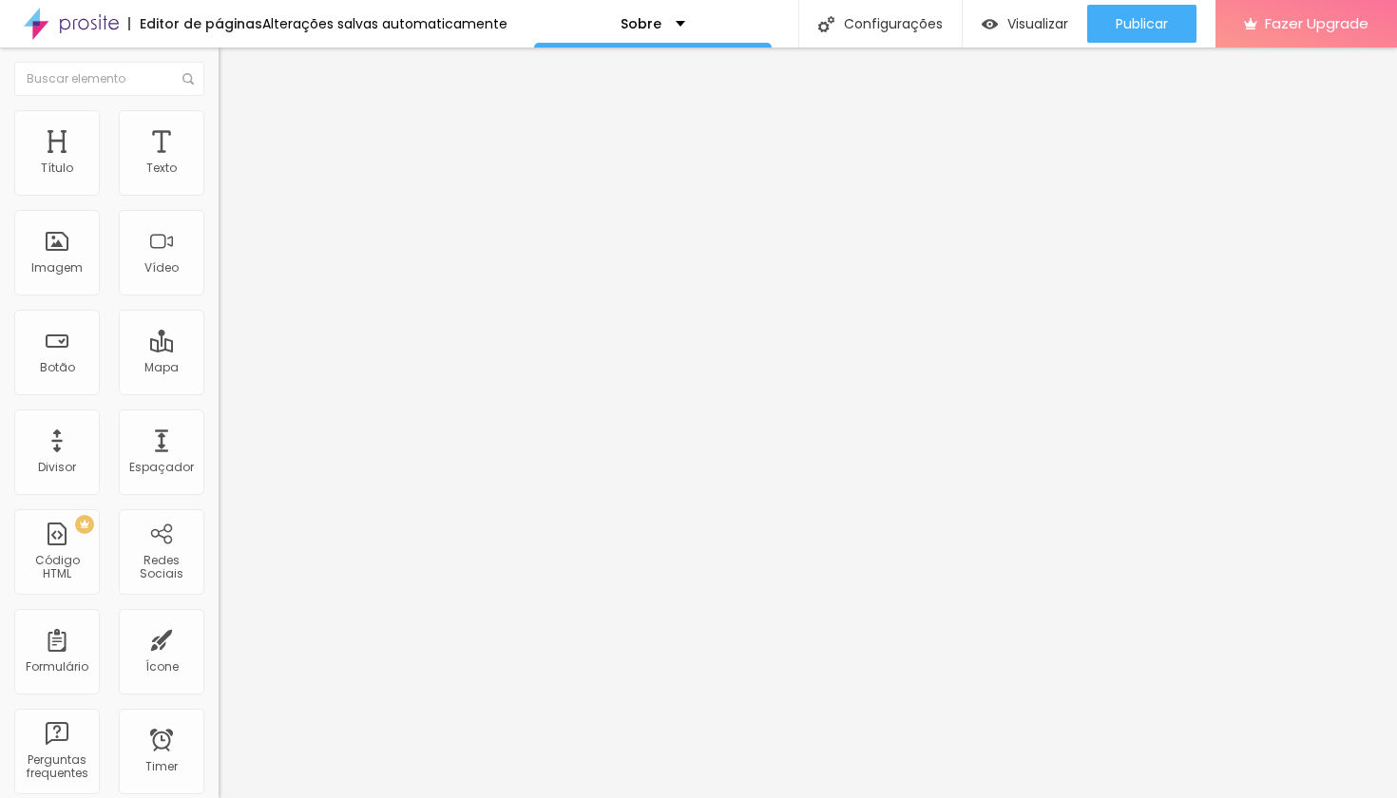
type input "68"
type input "70"
type input "71"
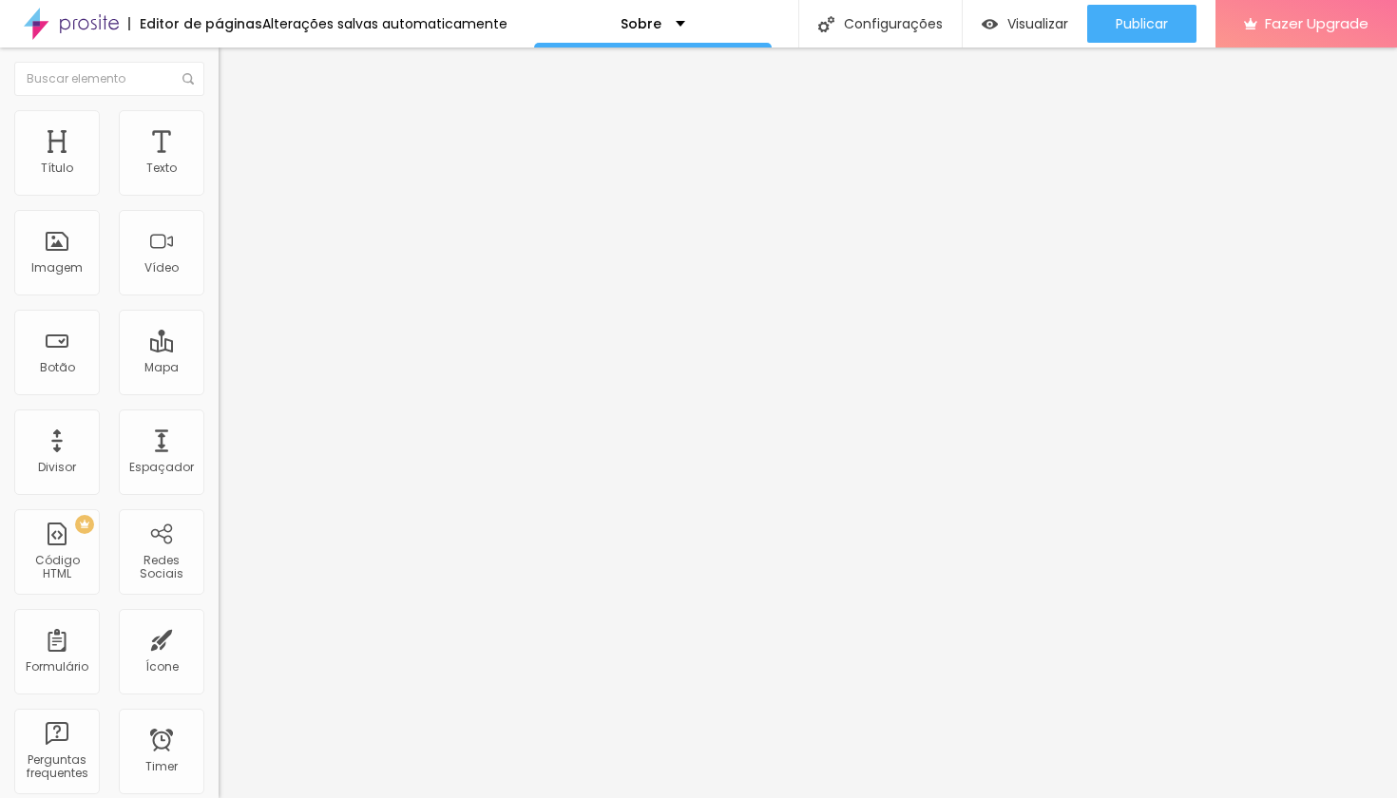
type input "71"
type input "72"
type input "73"
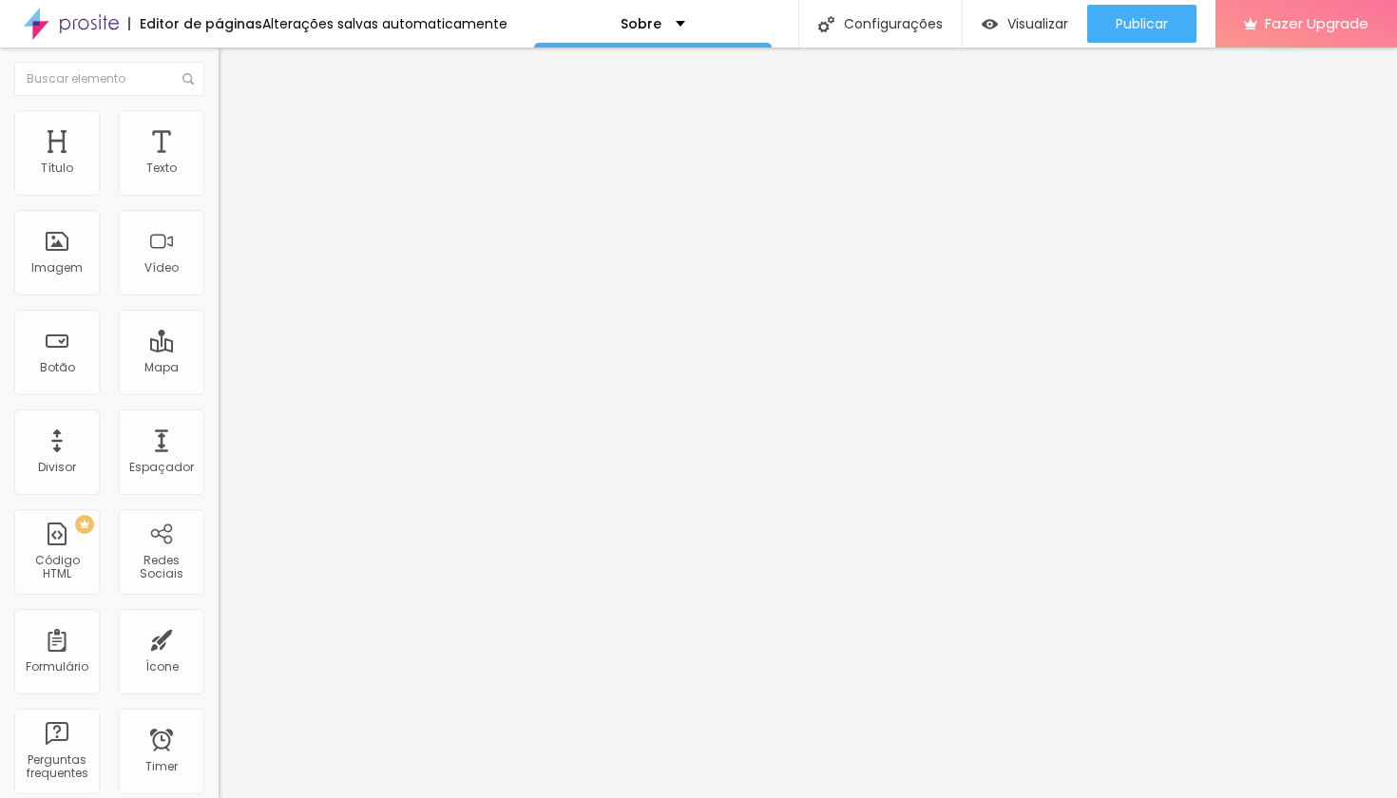
type input "76"
type input "78"
type input "81"
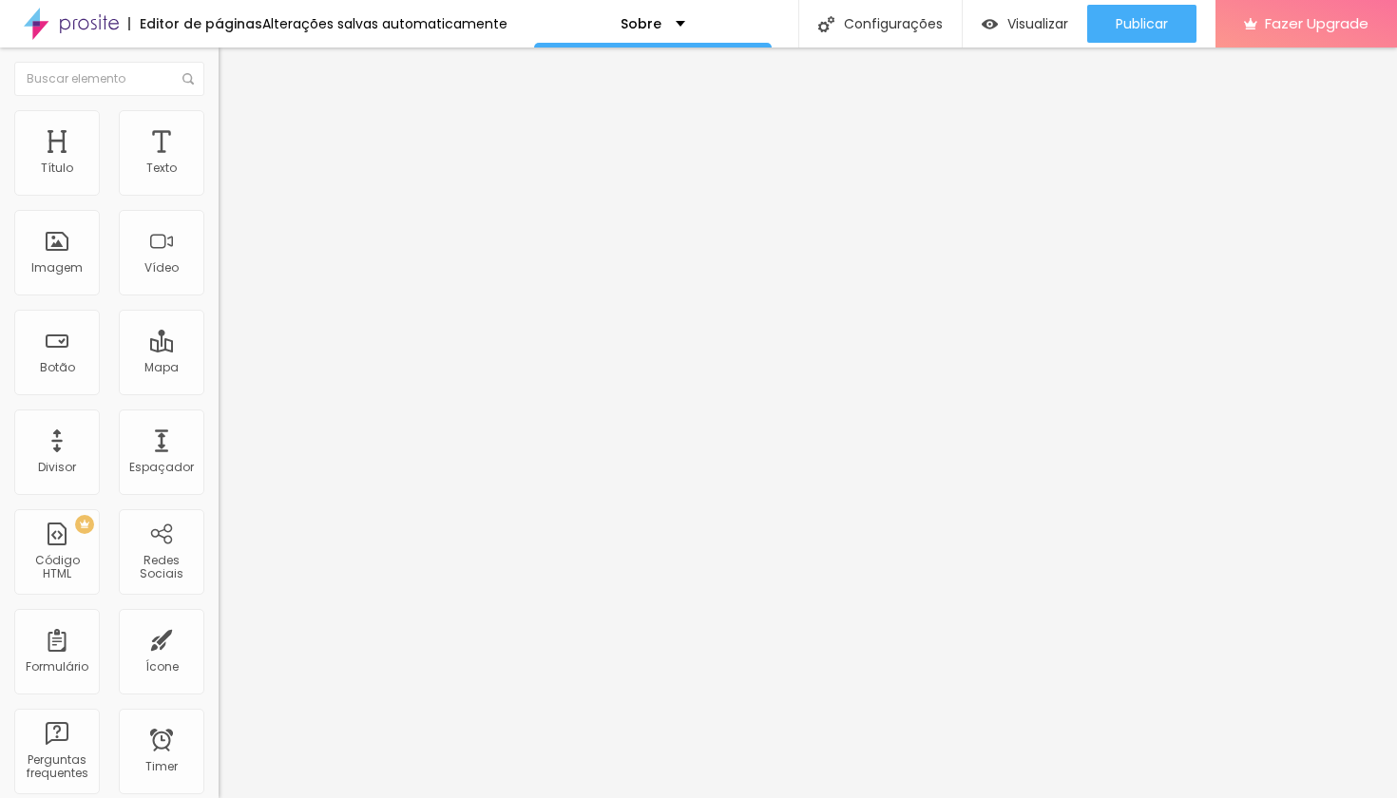
type input "81"
type input "83"
drag, startPoint x: 75, startPoint y: 400, endPoint x: 137, endPoint y: 408, distance: 62.2
click at [219, 449] on input "range" at bounding box center [280, 456] width 123 height 15
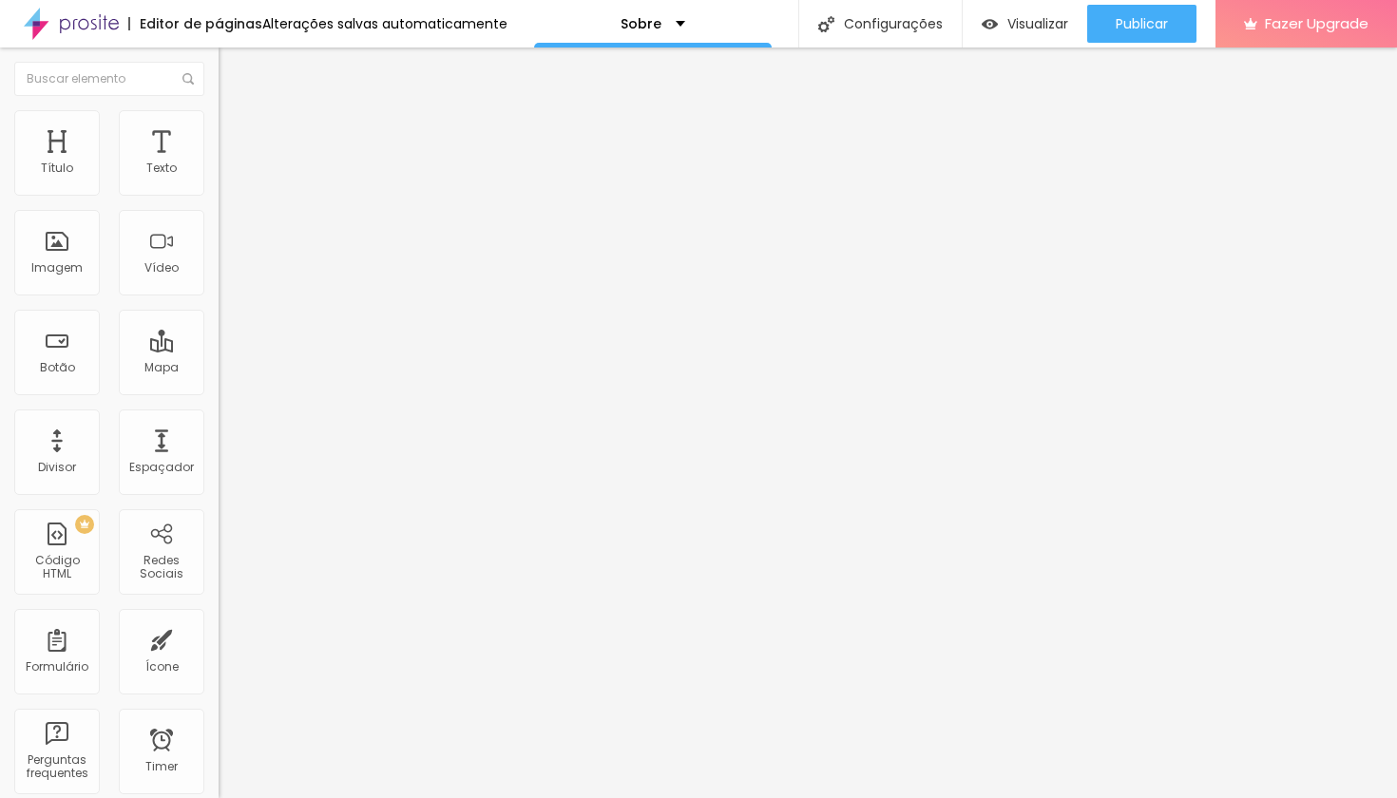
click at [219, 466] on input "83" at bounding box center [260, 476] width 82 height 20
type input "14"
type input "3"
type input "32"
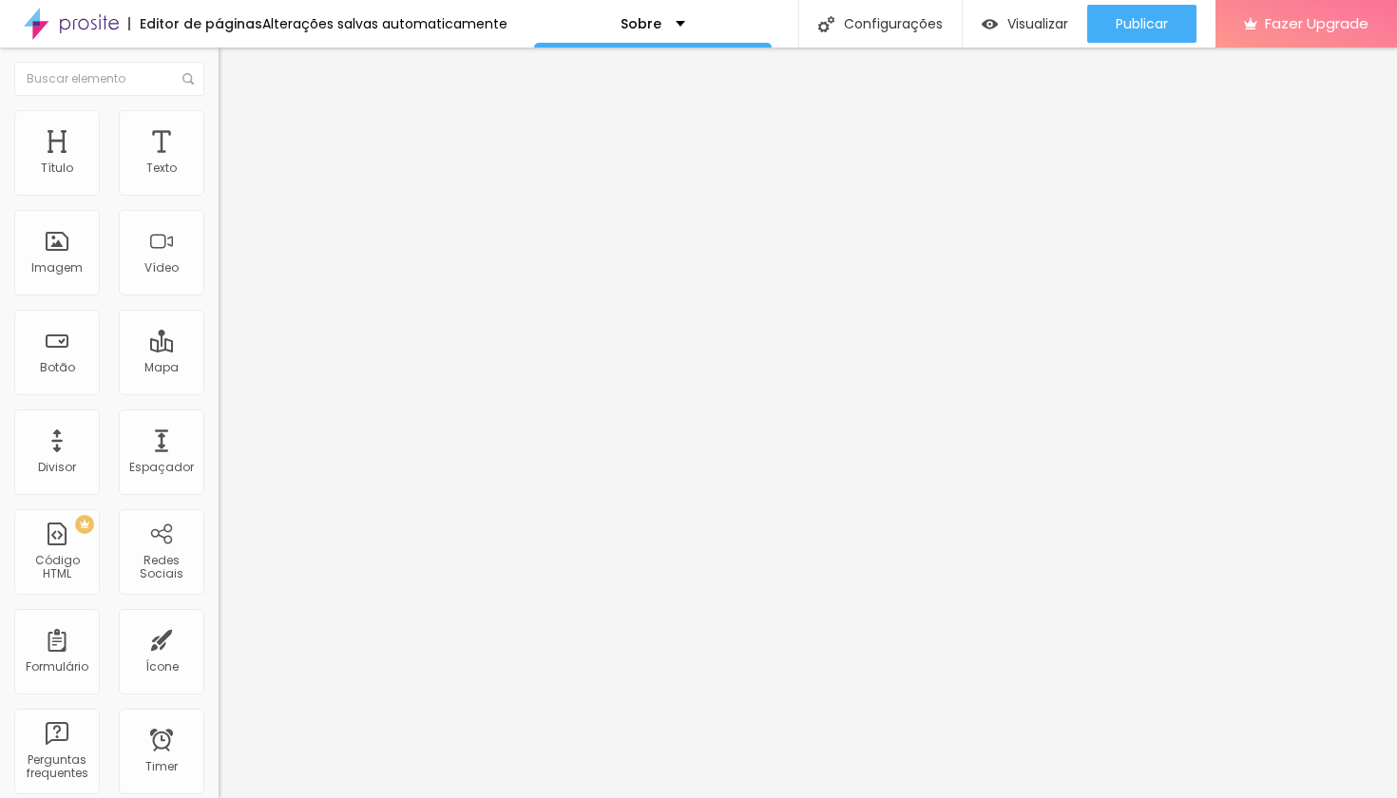
click at [219, 565] on div "Editar Título Estilo Avançado Tamanho Titulo 1 H1 Titulo 2 H2 Titulo 3 H3 Titul…" at bounding box center [328, 423] width 219 height 751
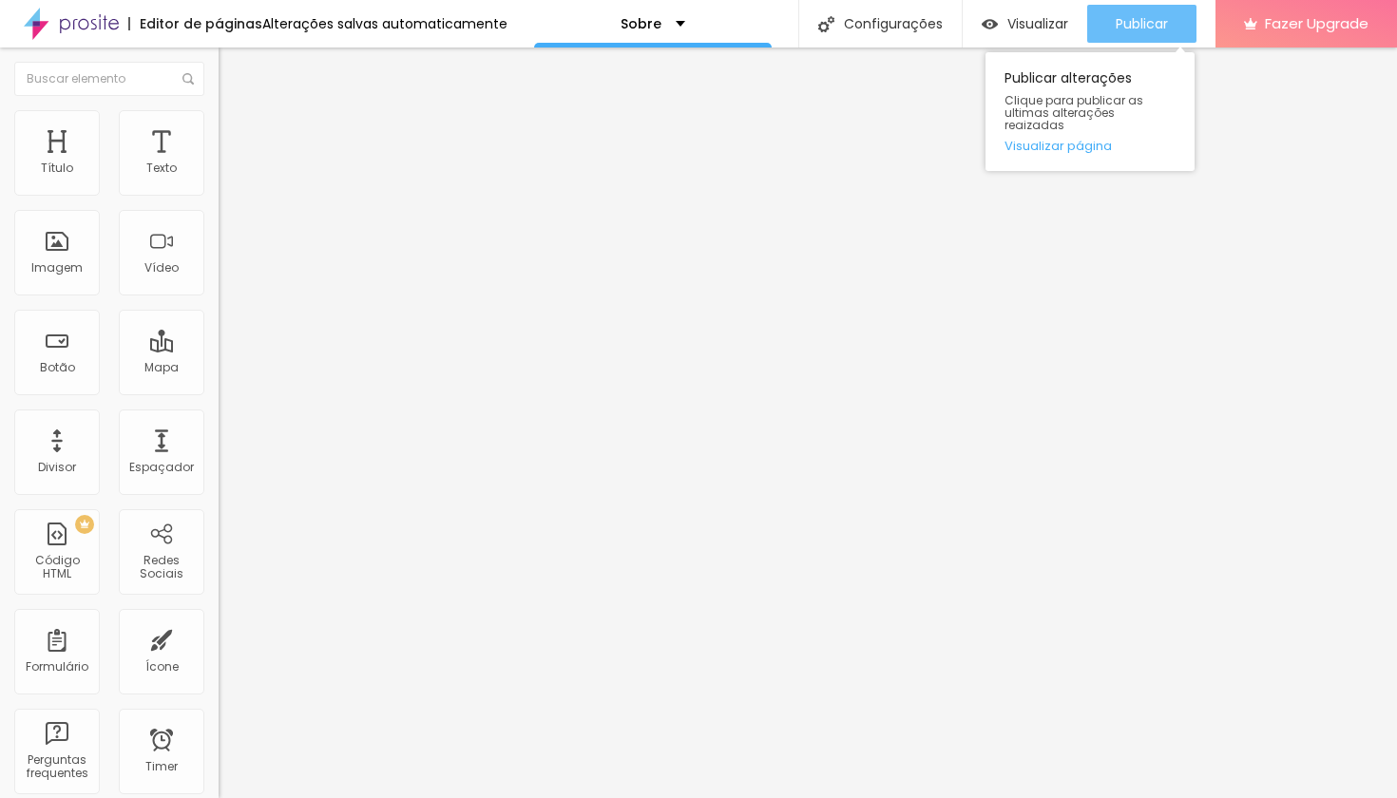
click at [1156, 16] on span "Publicar" at bounding box center [1142, 23] width 52 height 15
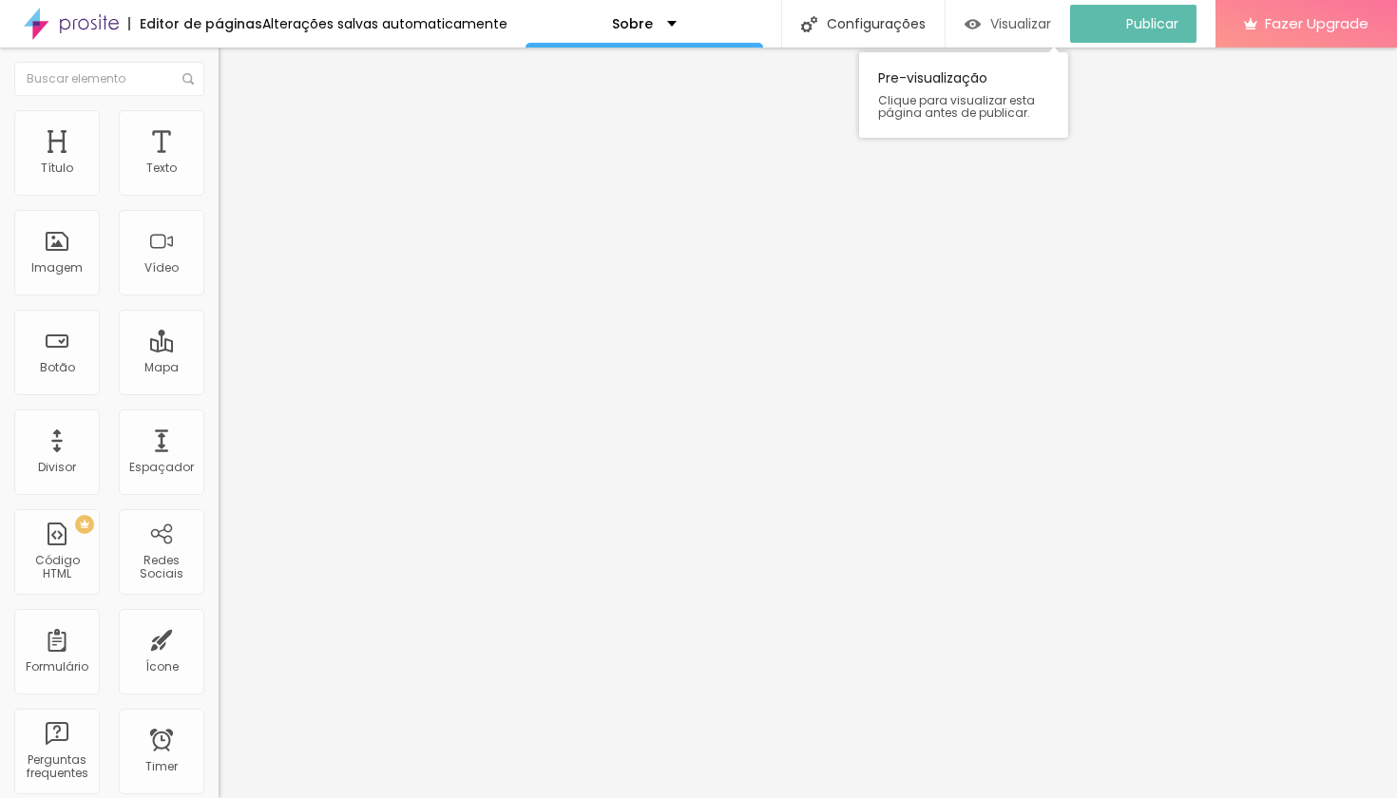
click at [1026, 28] on span "Visualizar" at bounding box center [1020, 23] width 61 height 15
